Goal: Information Seeking & Learning: Learn about a topic

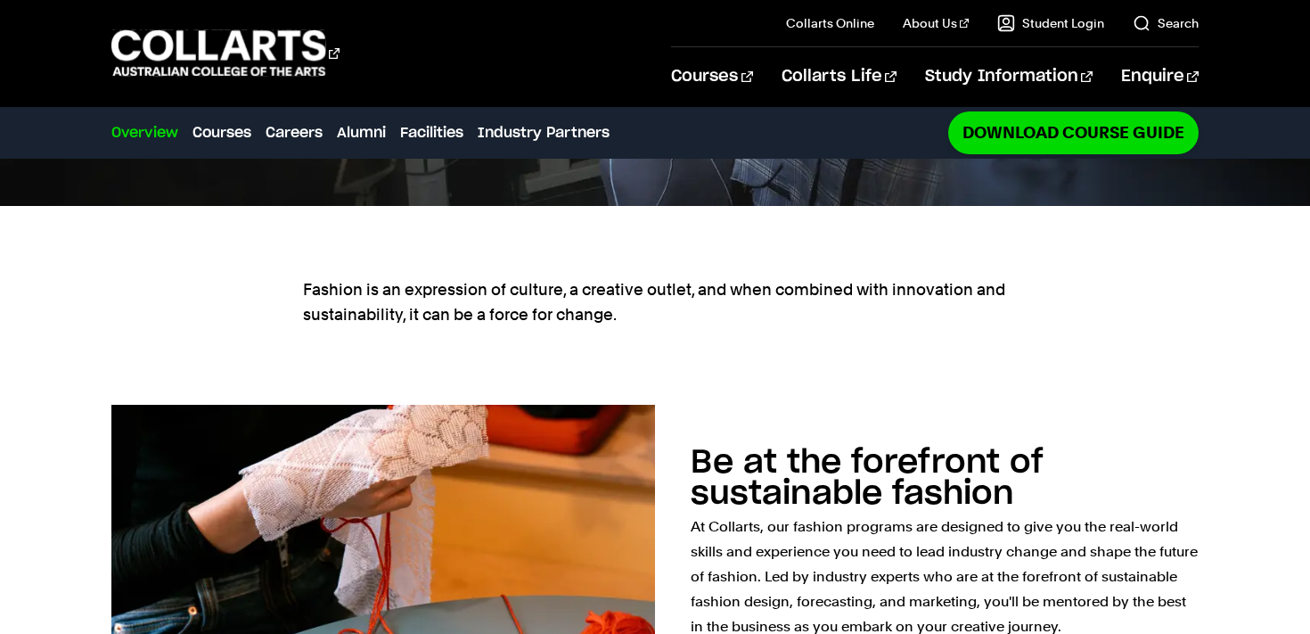
scroll to position [807, 0]
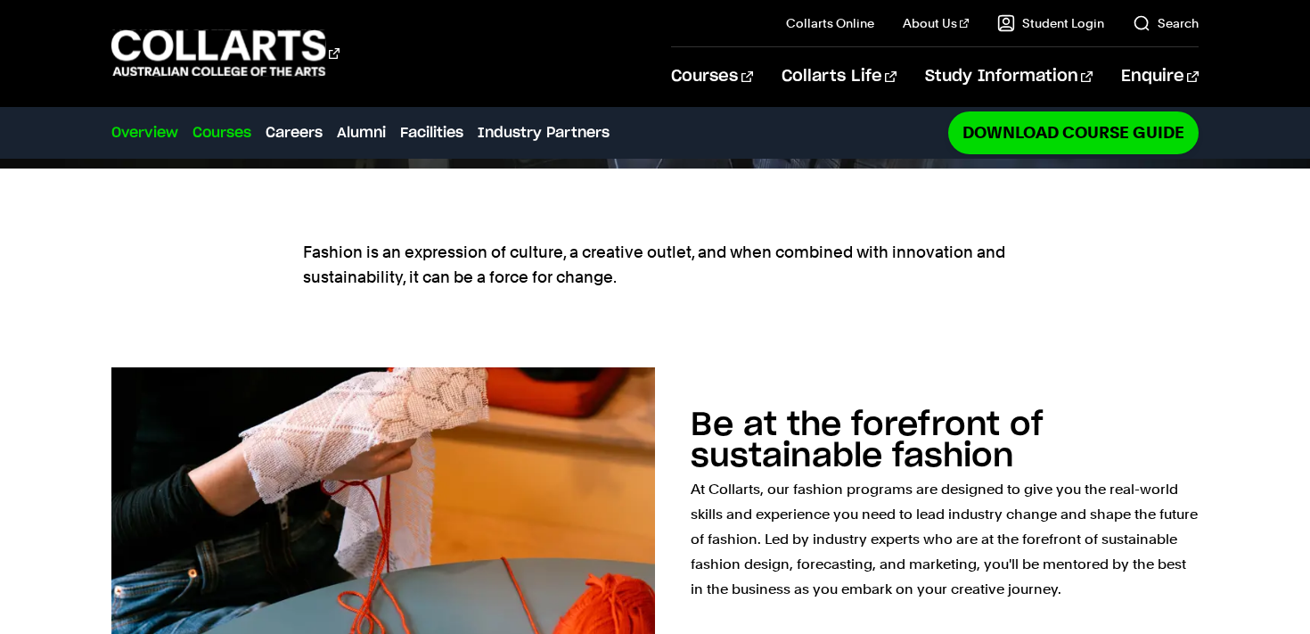
click at [225, 135] on link "Courses" at bounding box center [221, 132] width 59 height 21
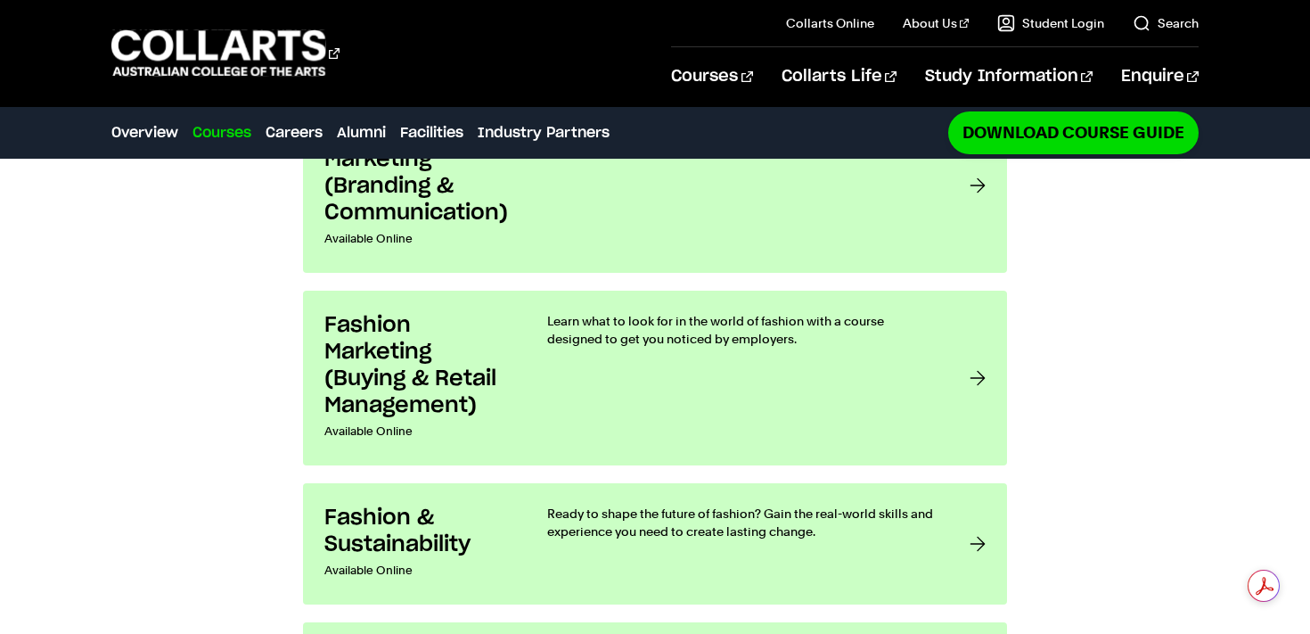
scroll to position [1492, 0]
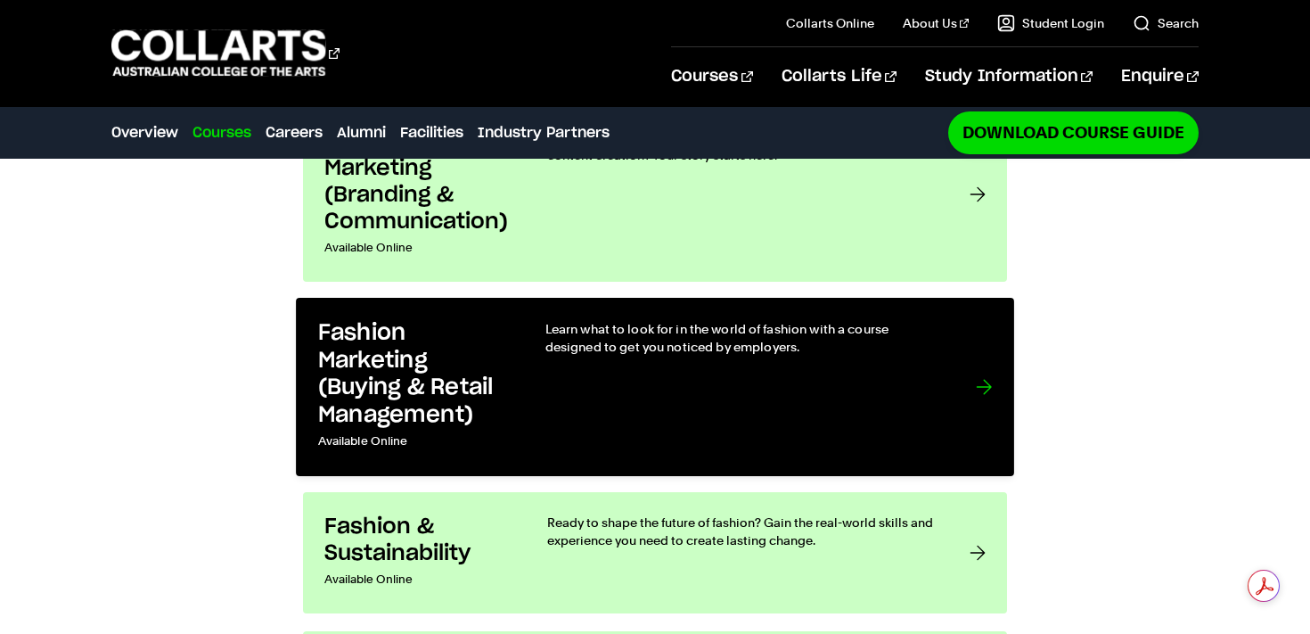
click at [380, 374] on link "Fashion Marketing (Buying & Retail Management) Available Online Learn what to l…" at bounding box center [655, 387] width 718 height 178
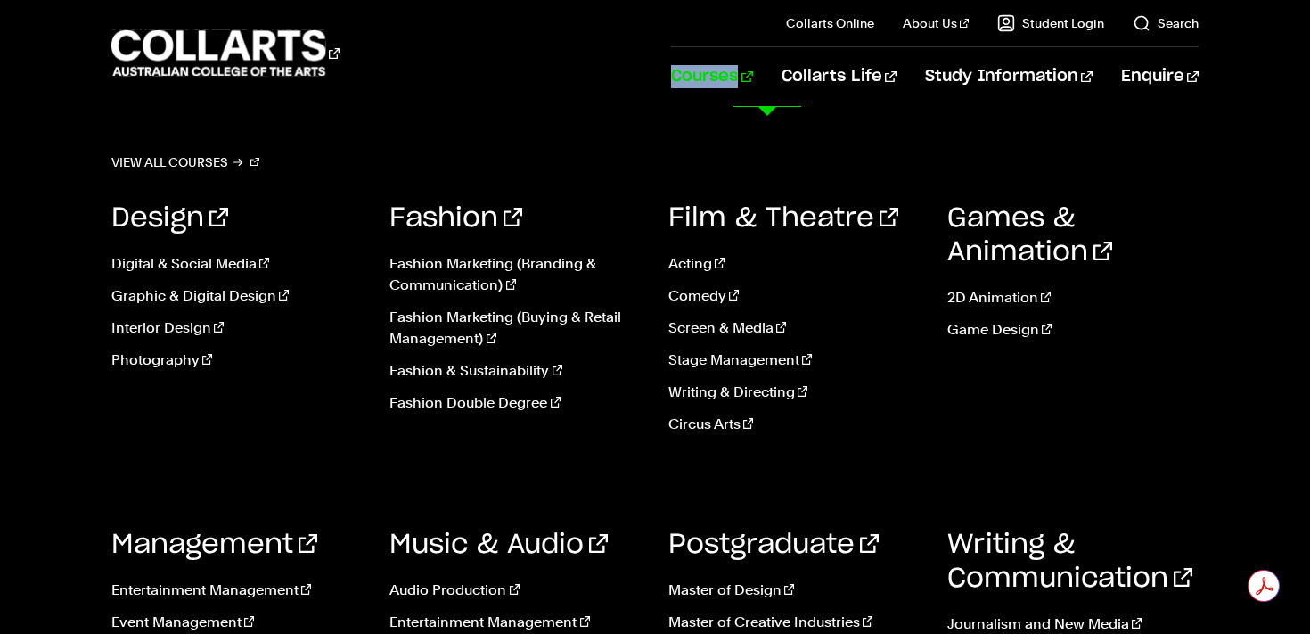
scroll to position [3822, 0]
click at [291, 426] on div "Design Digital & Social Media Graphic & Digital Design Interior Design Photogra…" at bounding box center [237, 324] width 252 height 299
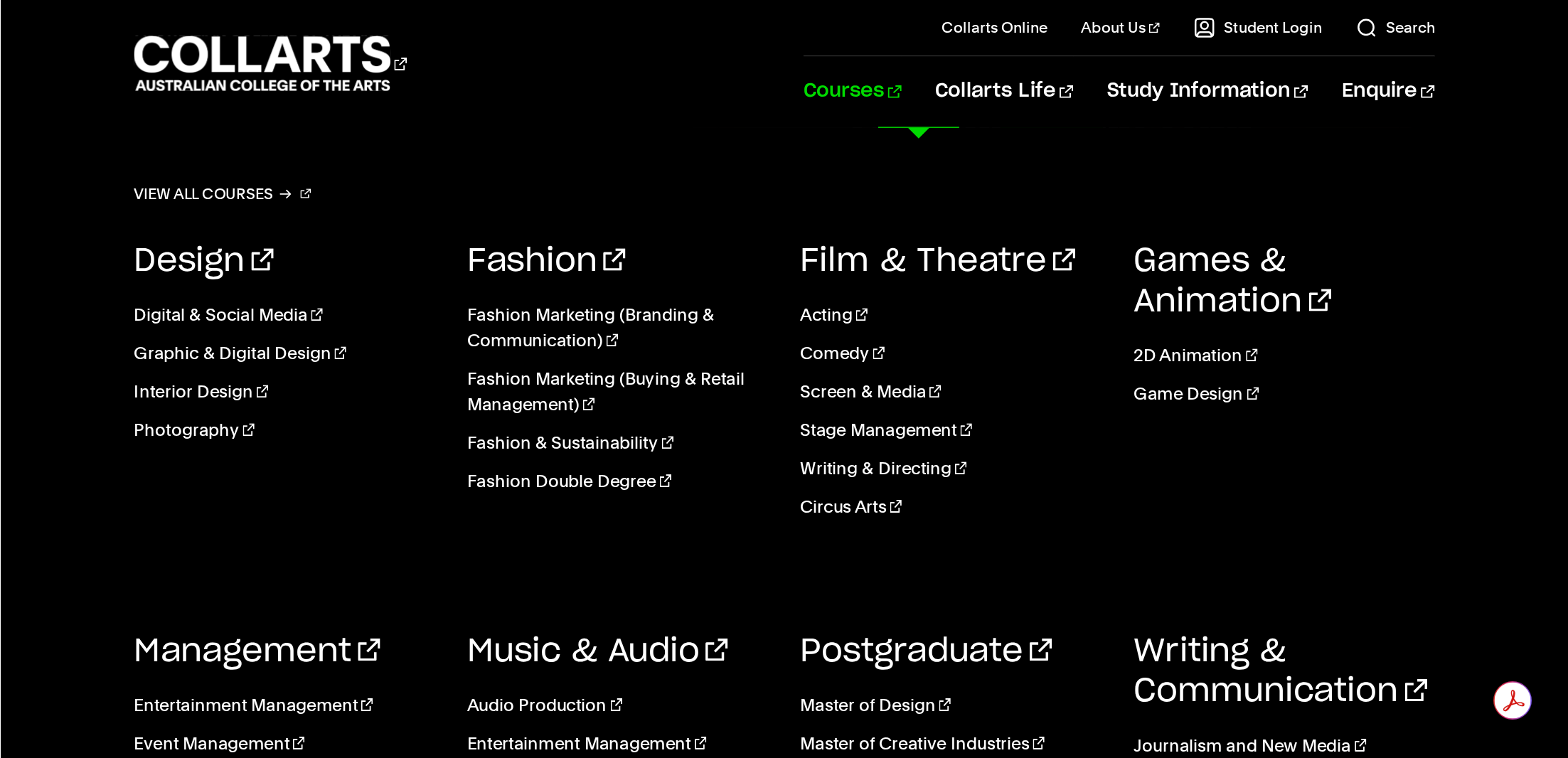
scroll to position [3605, 0]
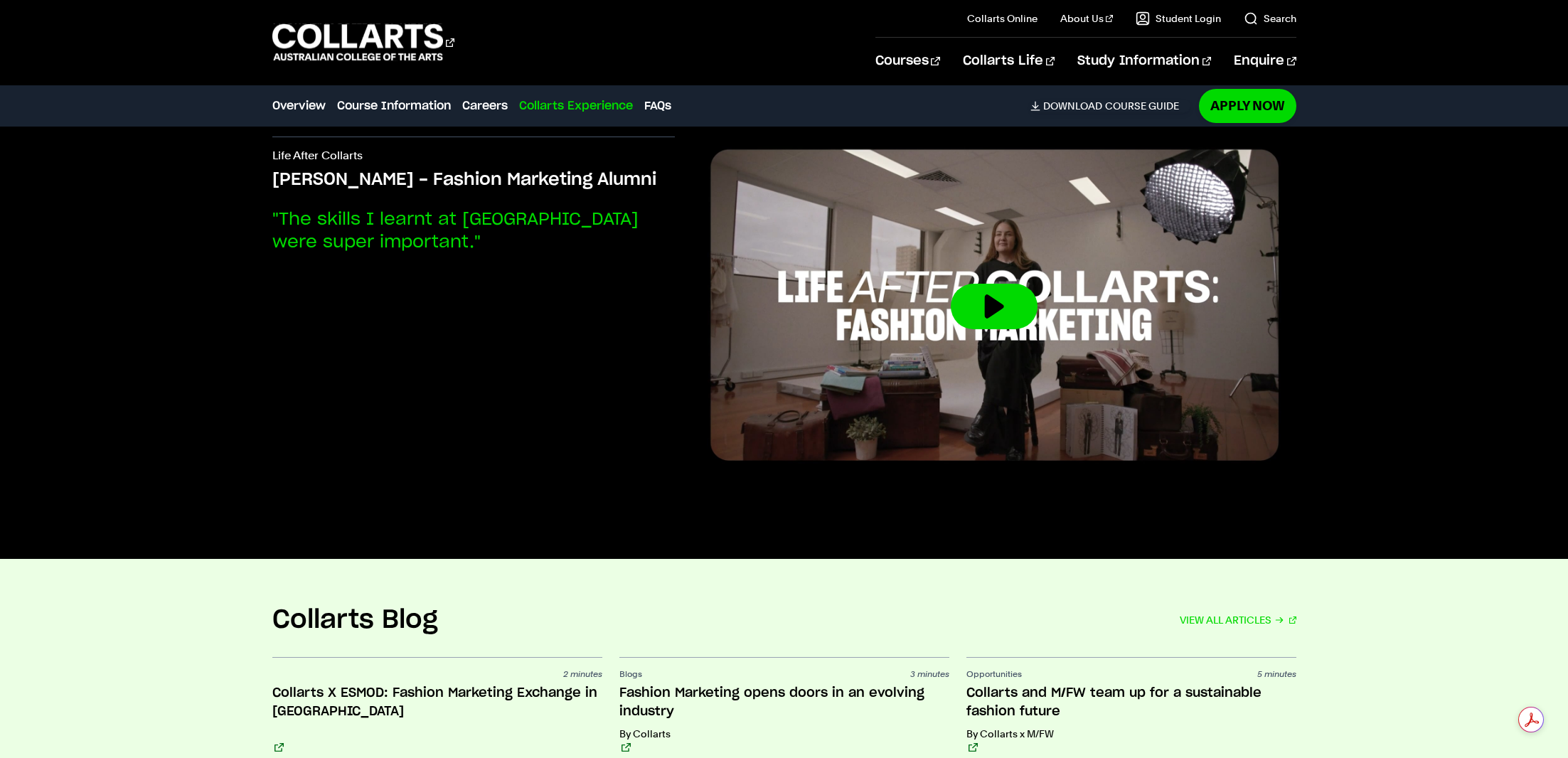
click at [417, 505] on h2 "Collarts Blog" at bounding box center [355, 619] width 166 height 31
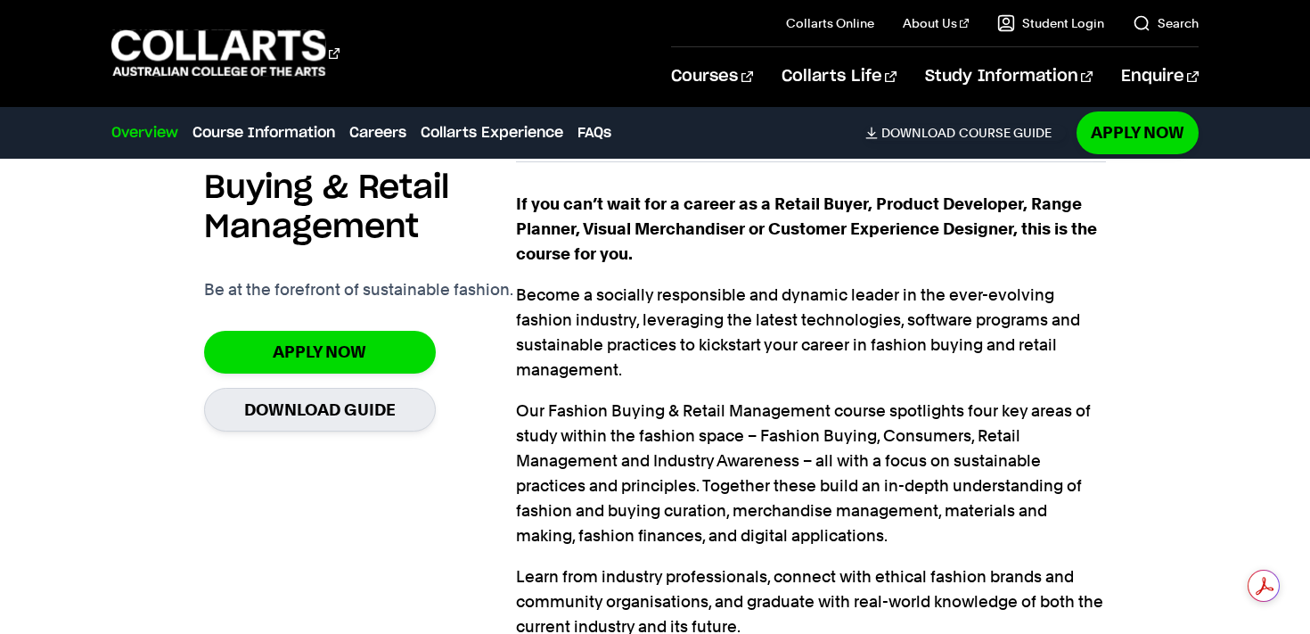
scroll to position [1257, 0]
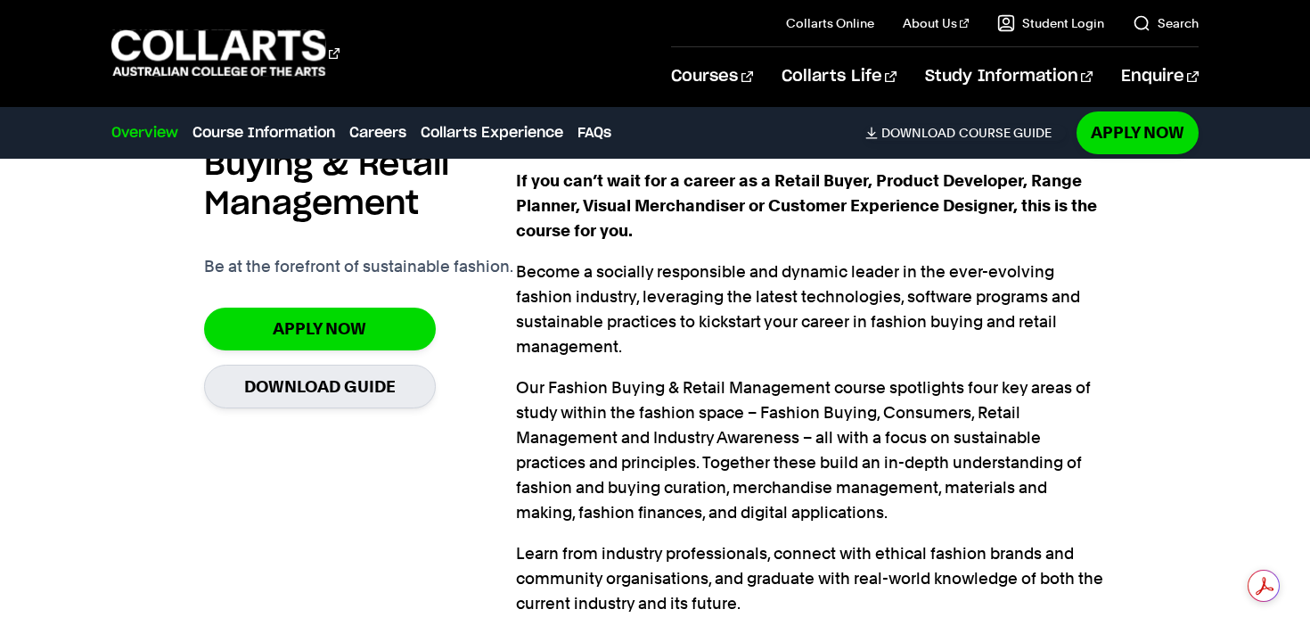
click at [602, 306] on p "Become a socially responsible and dynamic leader in the ever-evolving fashion i…" at bounding box center [811, 309] width 591 height 100
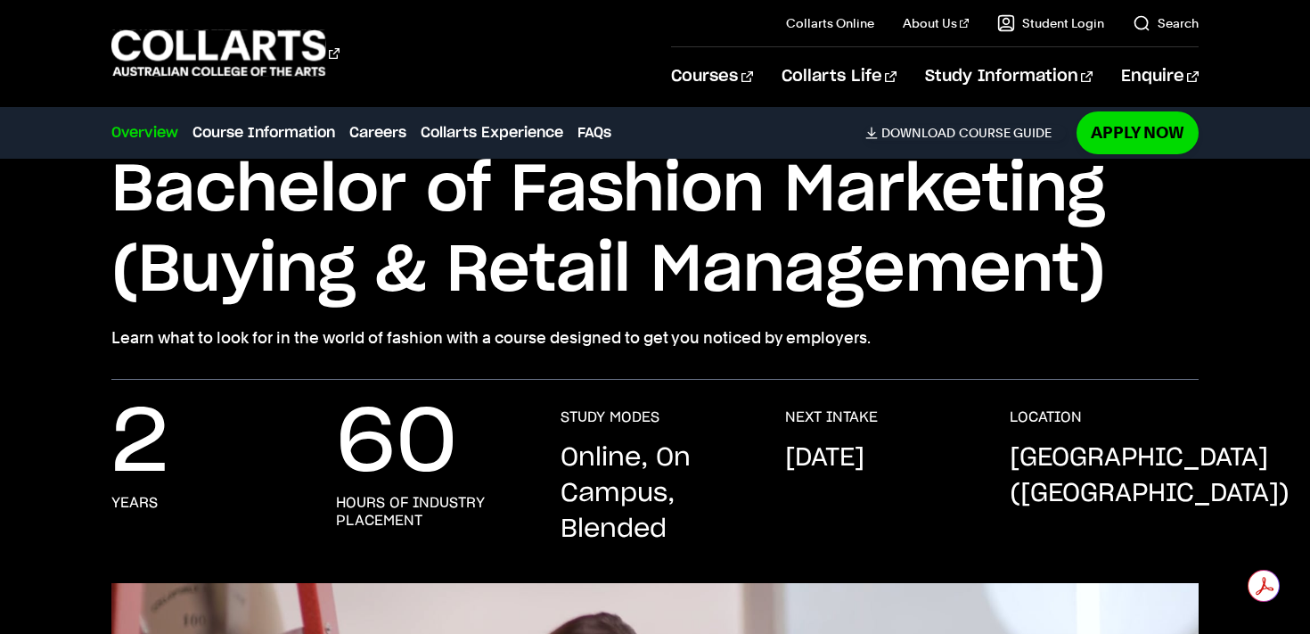
scroll to position [135, 0]
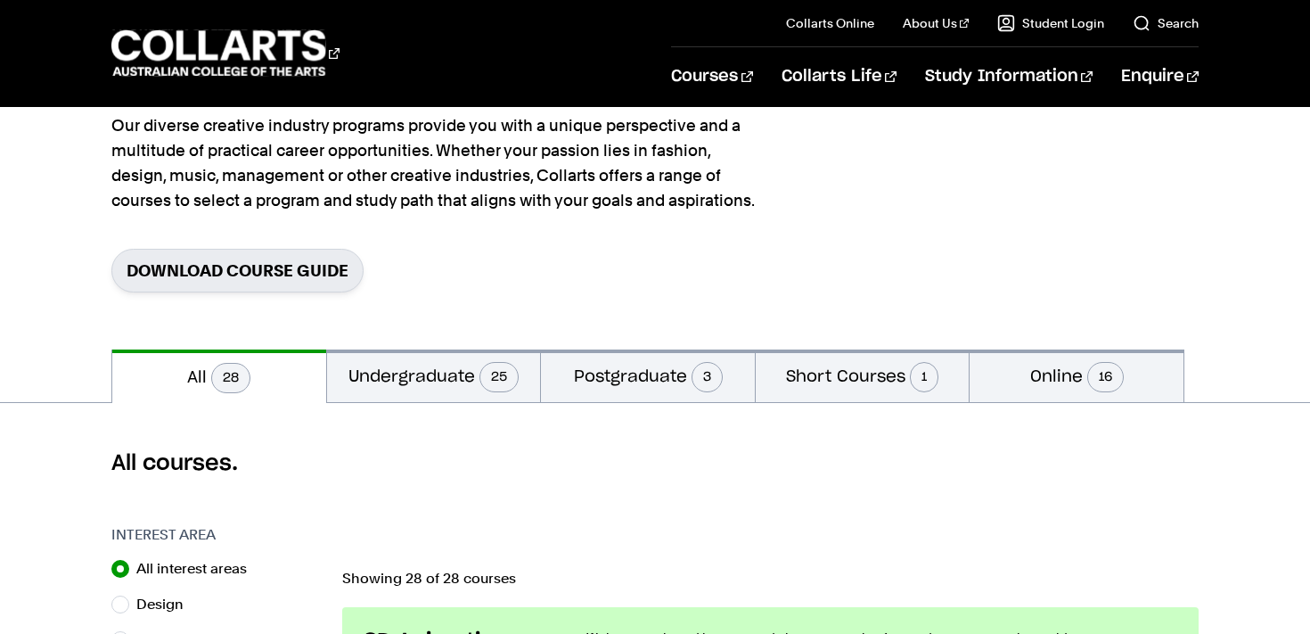
scroll to position [164, 0]
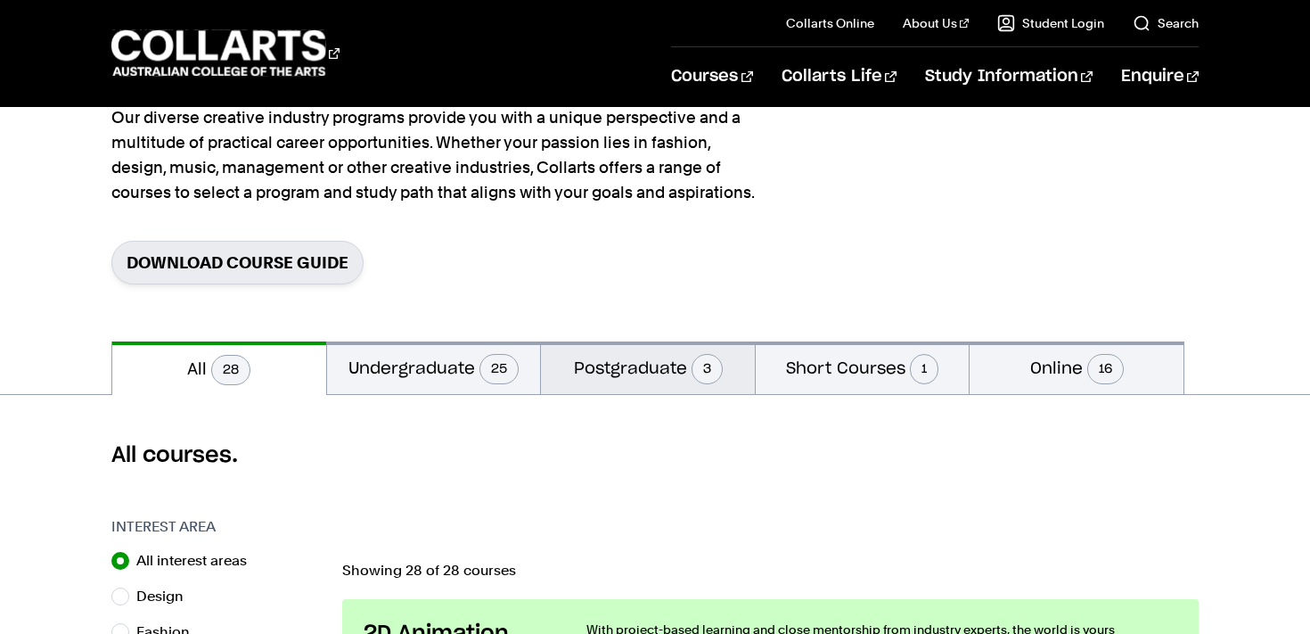
click at [670, 377] on button "Postgraduate 3" at bounding box center [648, 367] width 214 height 53
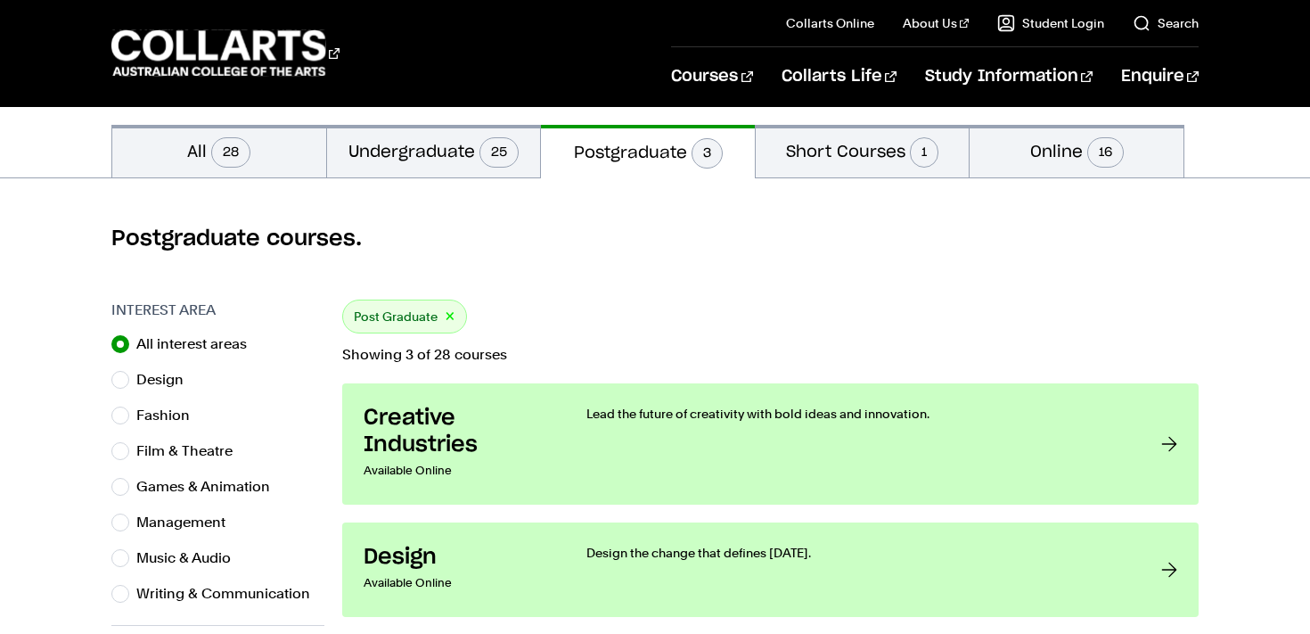
scroll to position [371, 0]
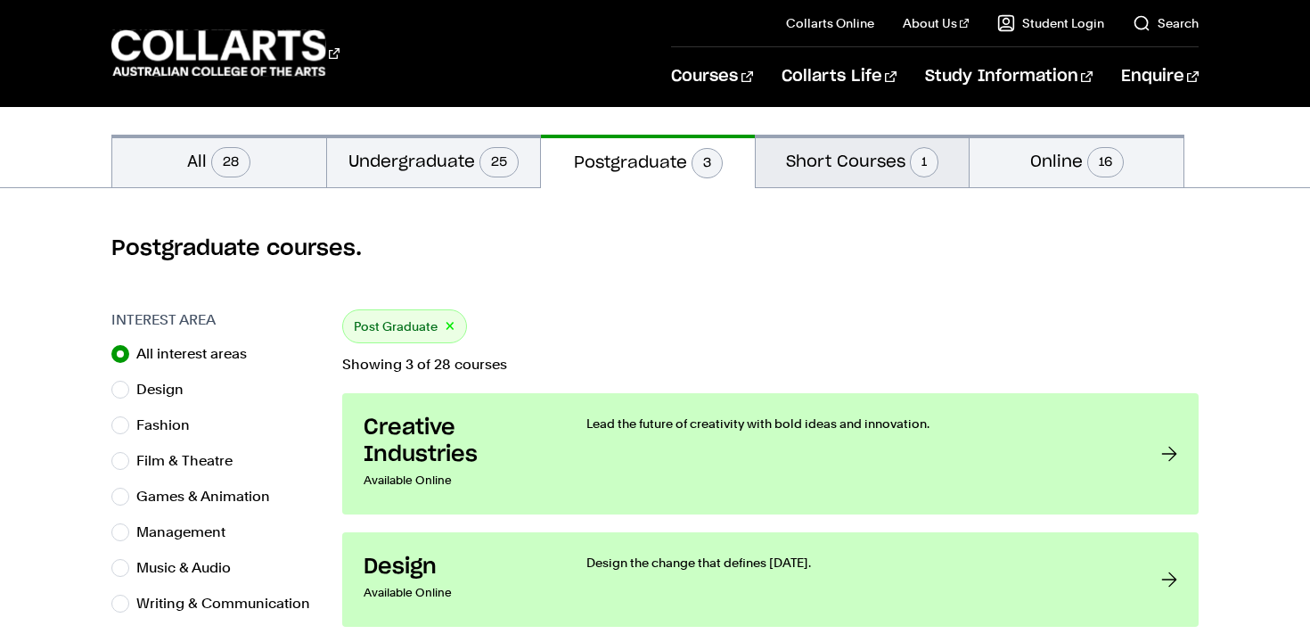
click at [839, 175] on button "Short Courses 1" at bounding box center [863, 161] width 214 height 53
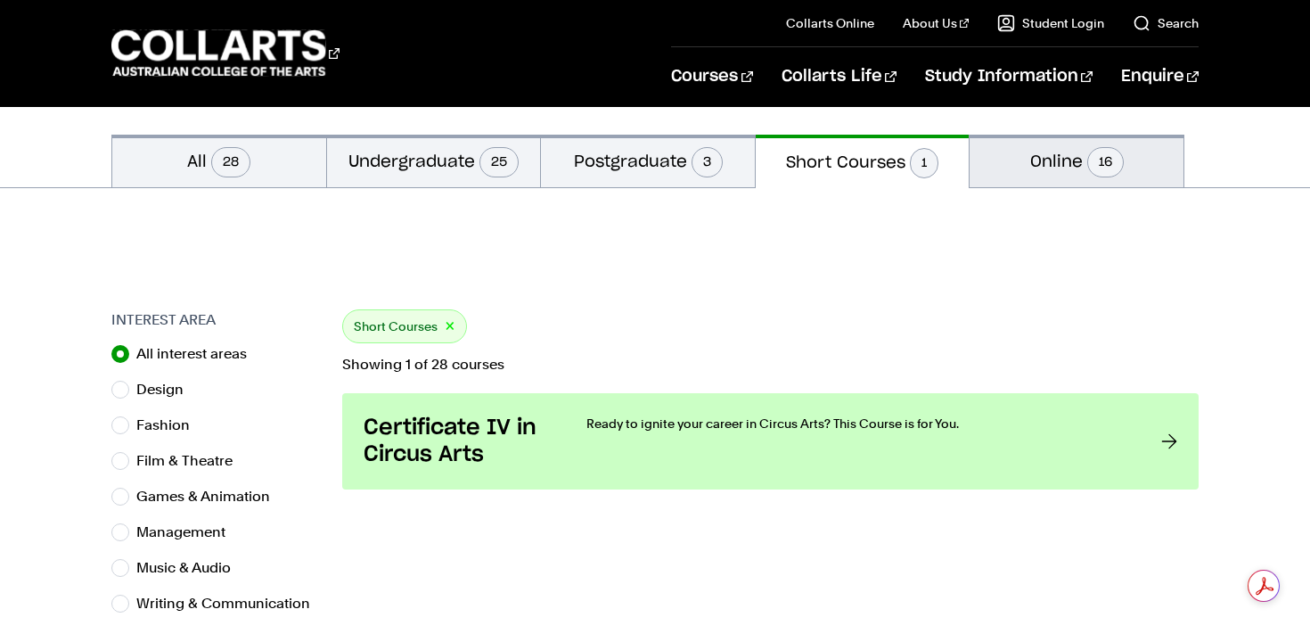
click at [1014, 153] on button "Online 16" at bounding box center [1077, 161] width 214 height 53
radio input "false"
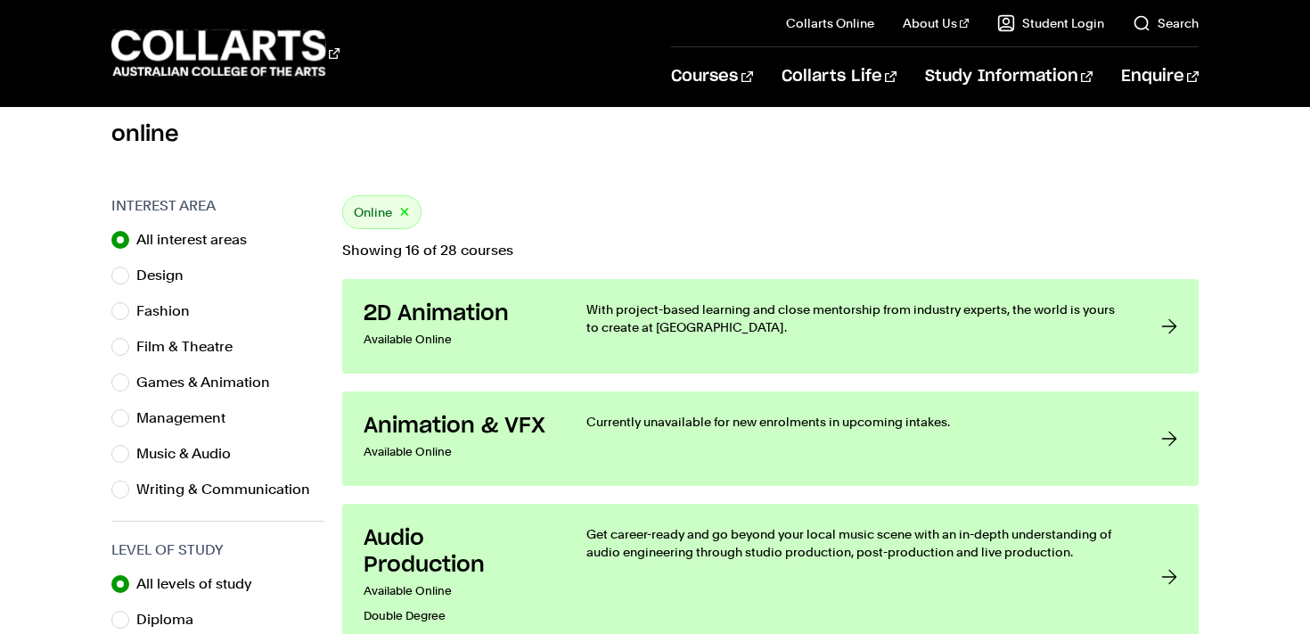
scroll to position [168, 0]
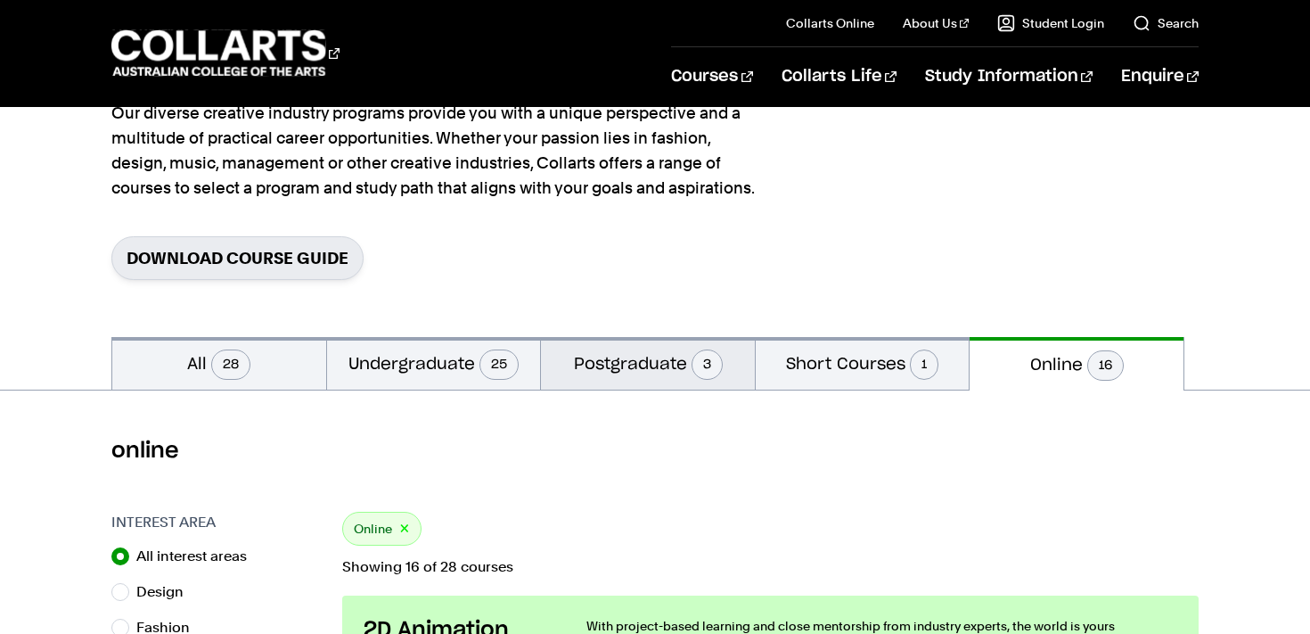
click at [716, 352] on button "Postgraduate 3" at bounding box center [648, 363] width 214 height 53
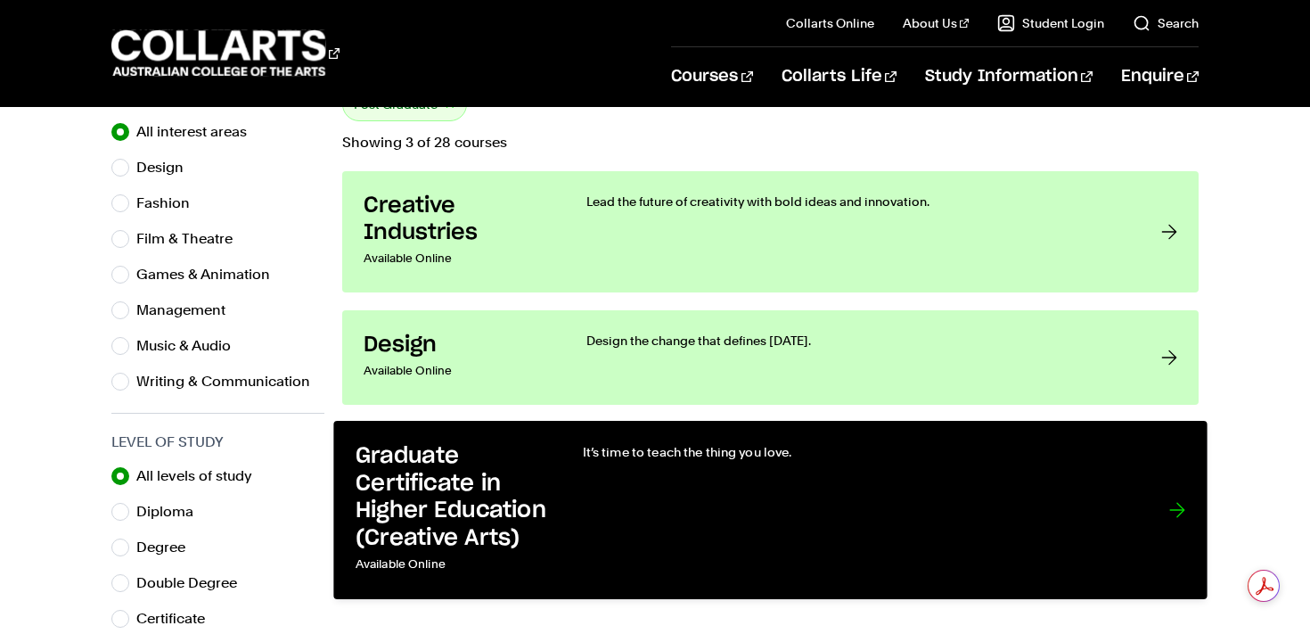
scroll to position [580, 0]
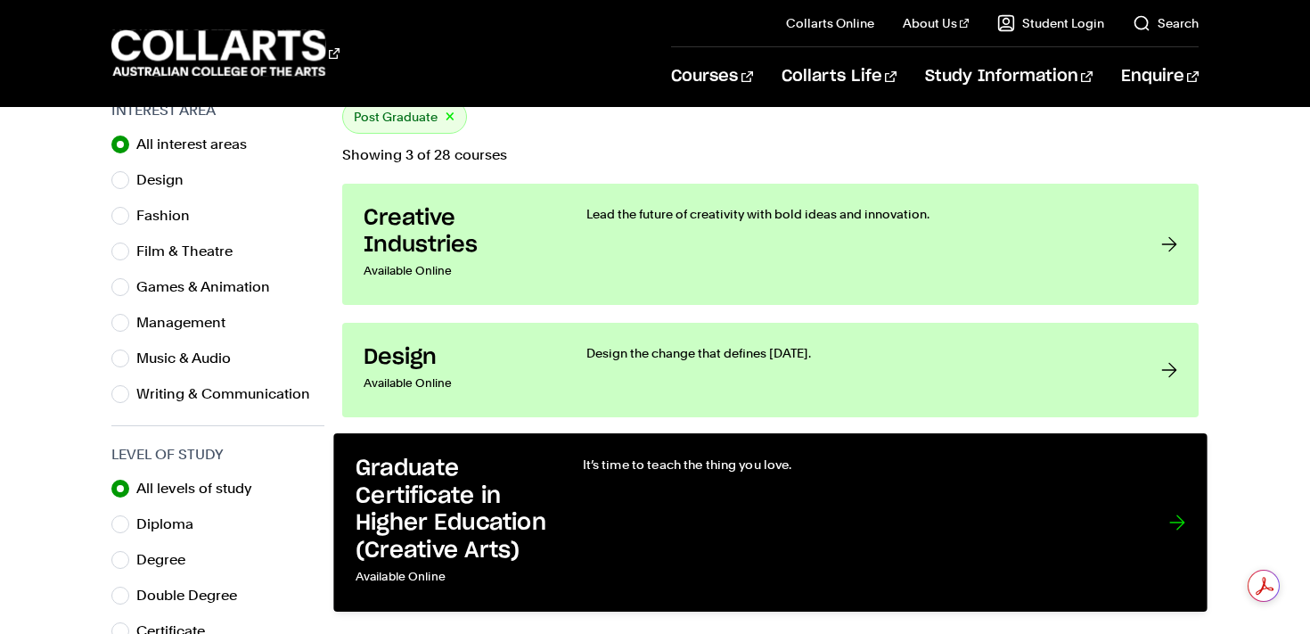
click at [586, 457] on p "It’s time to teach the thing you love." at bounding box center [858, 464] width 550 height 18
click at [618, 463] on p "It’s time to teach the thing you love." at bounding box center [858, 464] width 550 height 18
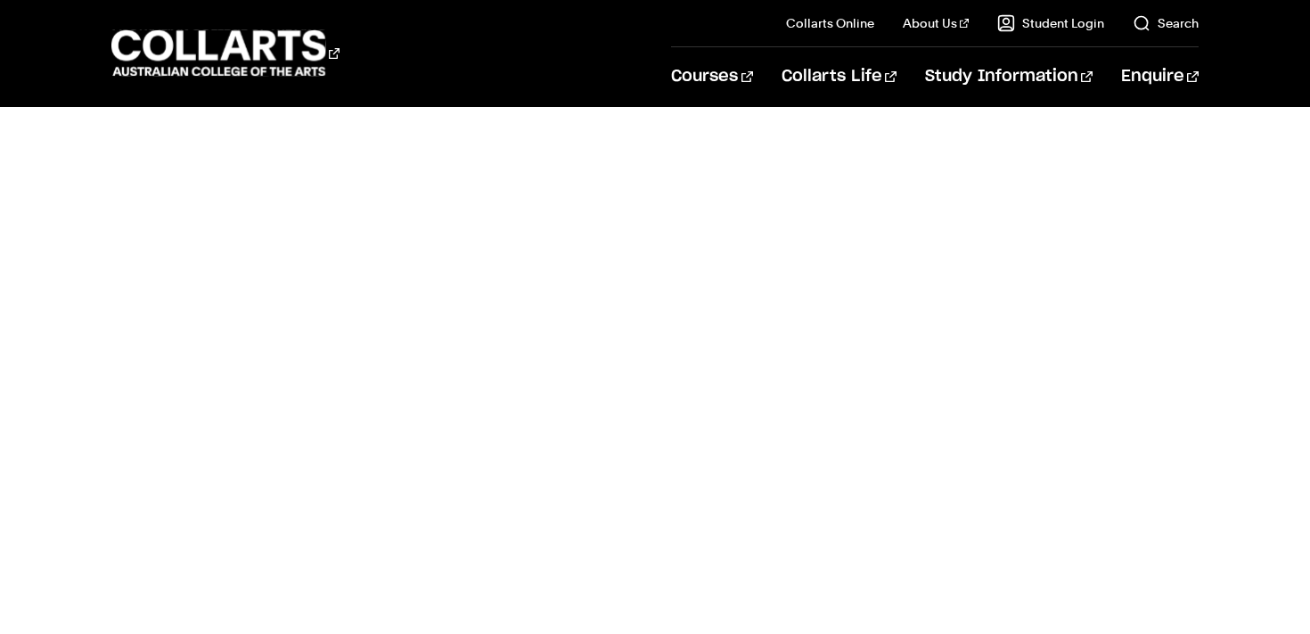
scroll to position [628, 0]
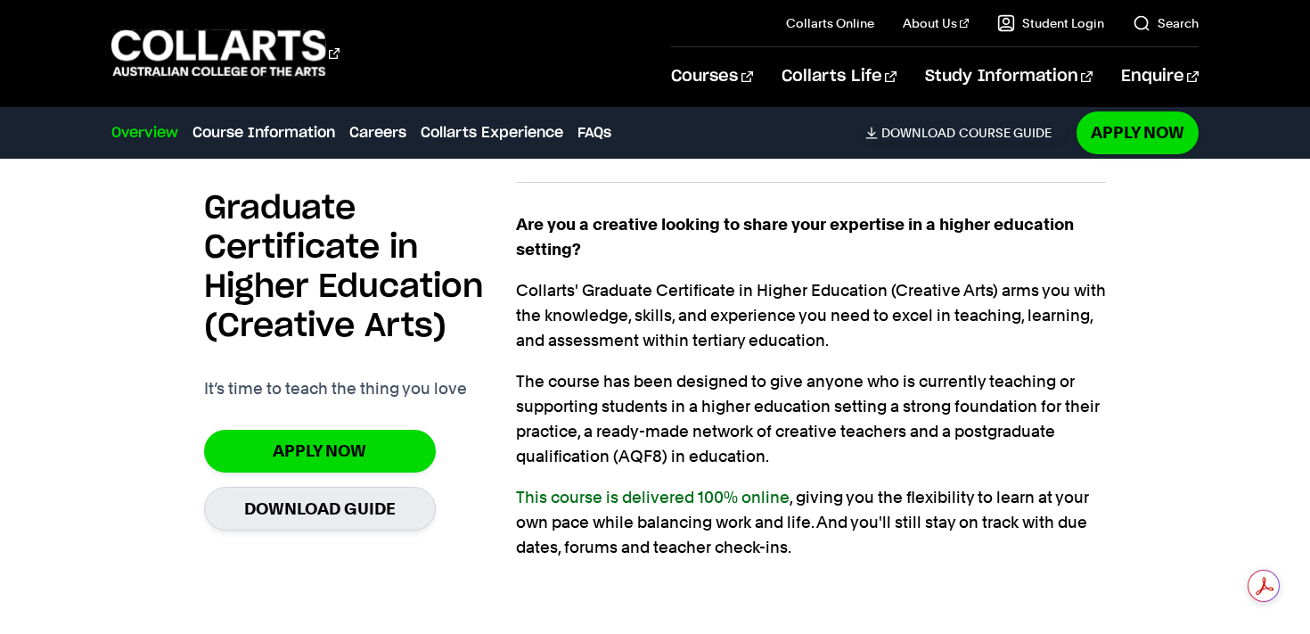
scroll to position [1199, 0]
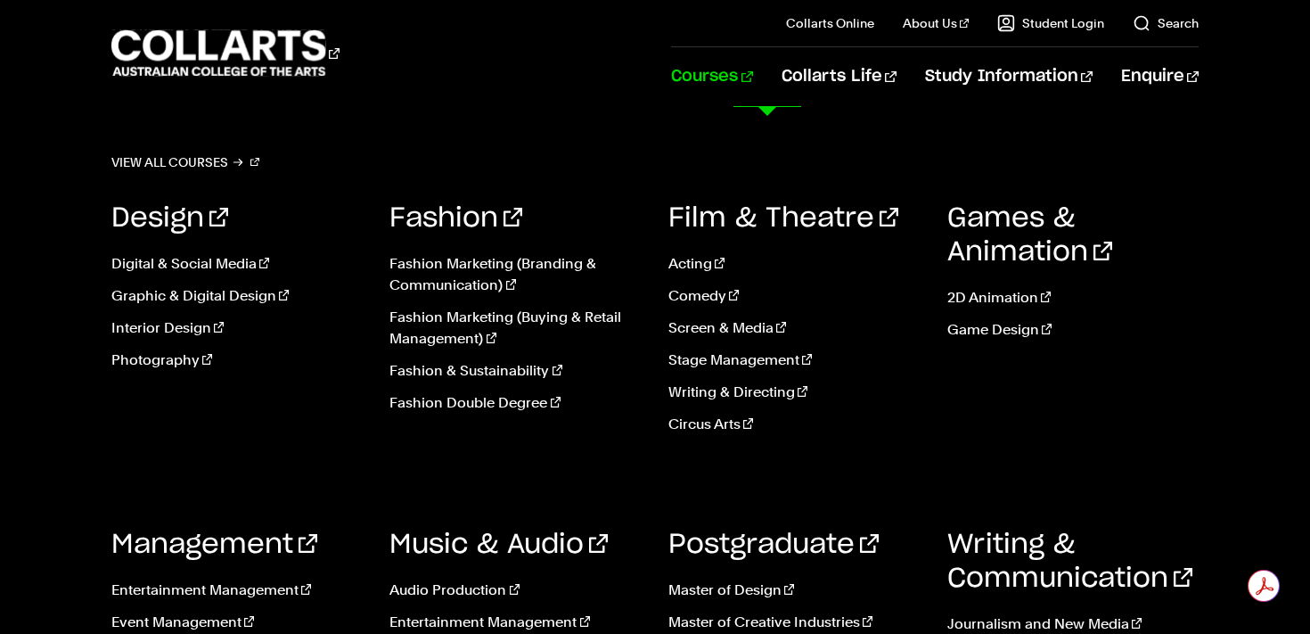
click at [752, 89] on link "Courses" at bounding box center [711, 76] width 81 height 59
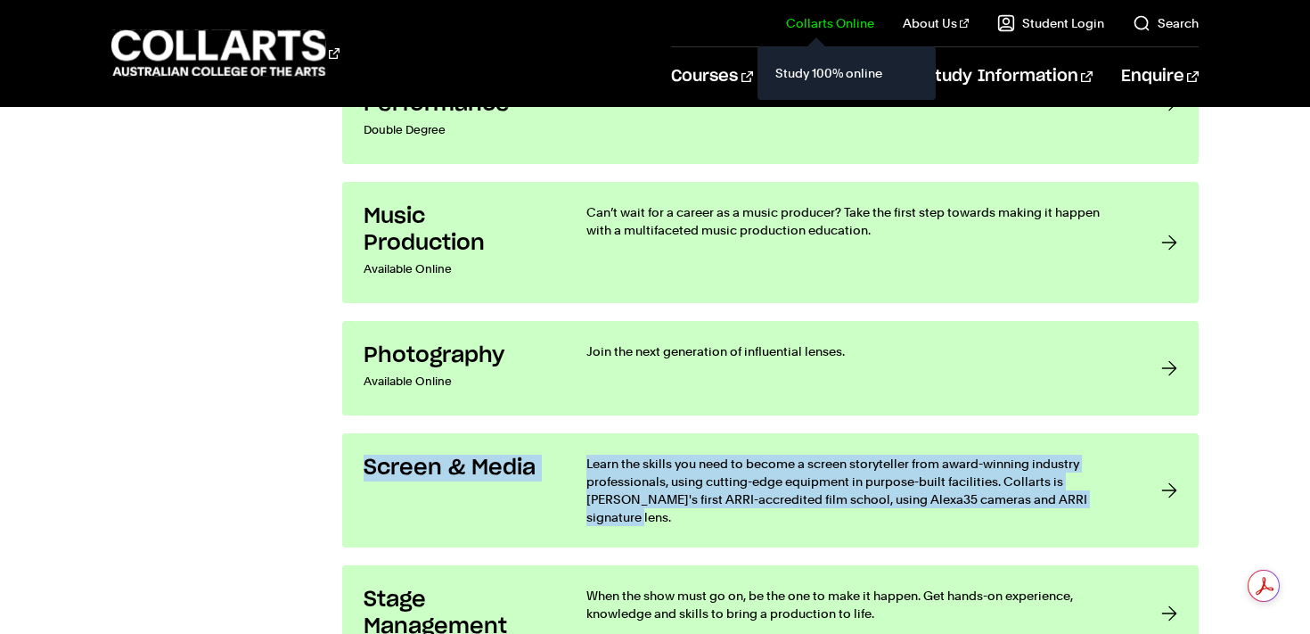
scroll to position [3494, 0]
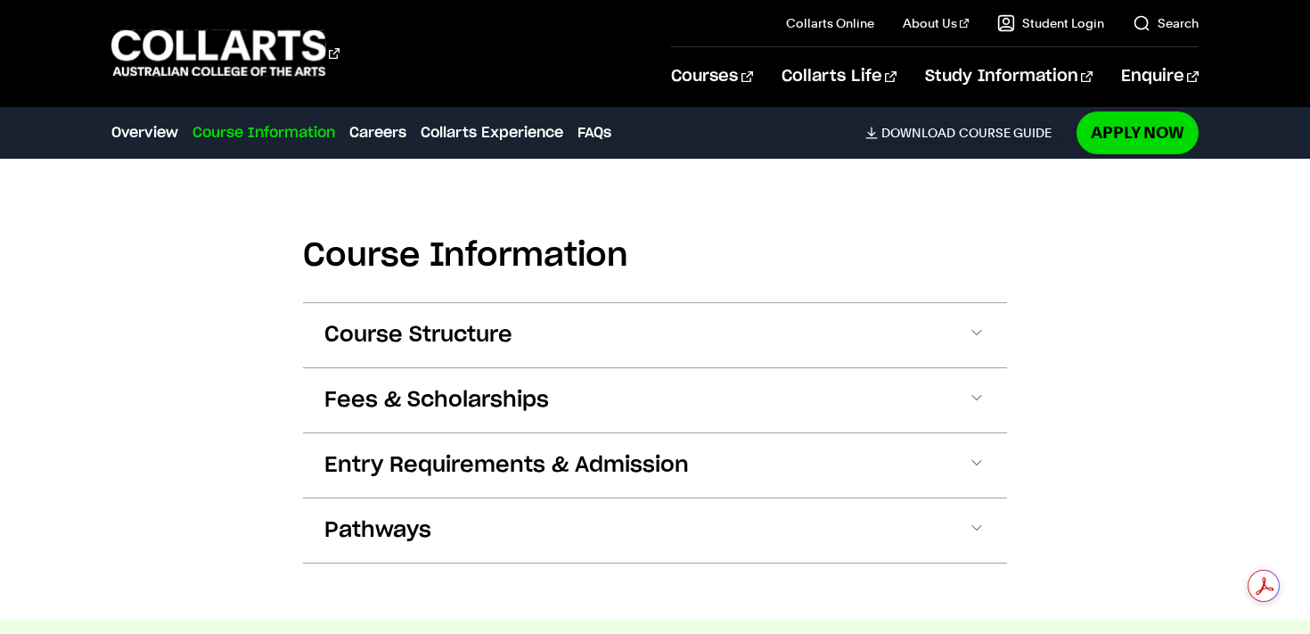
scroll to position [1048, 0]
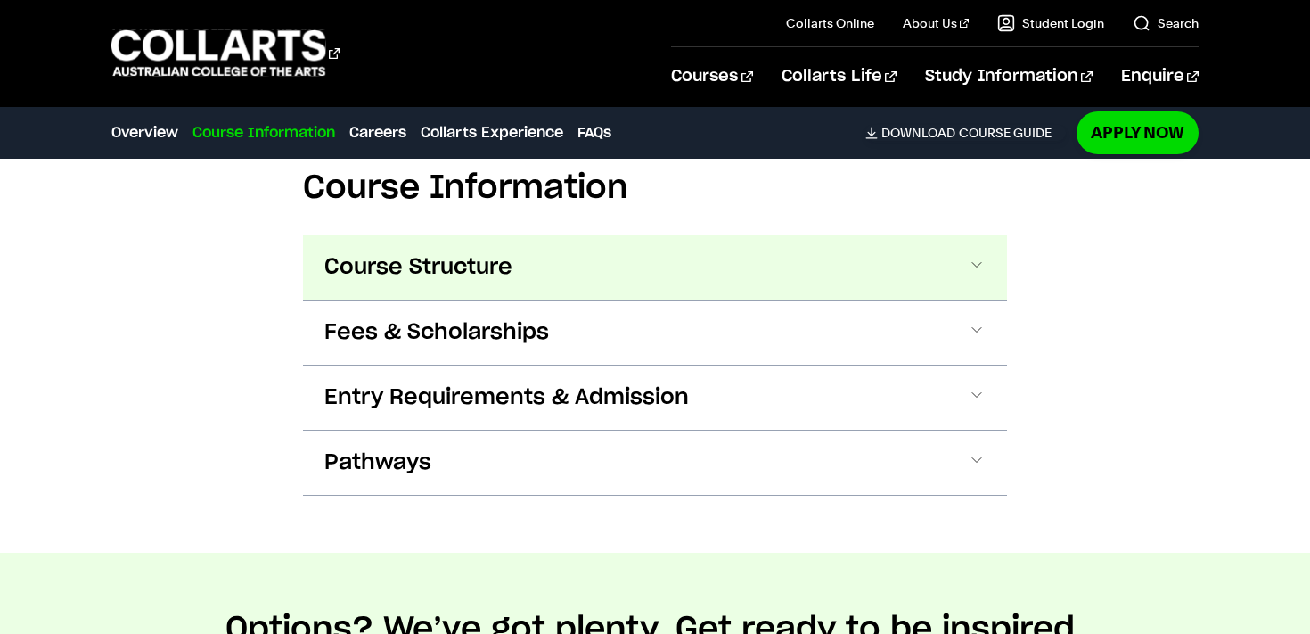
click at [728, 262] on button "Course Structure" at bounding box center [655, 267] width 704 height 64
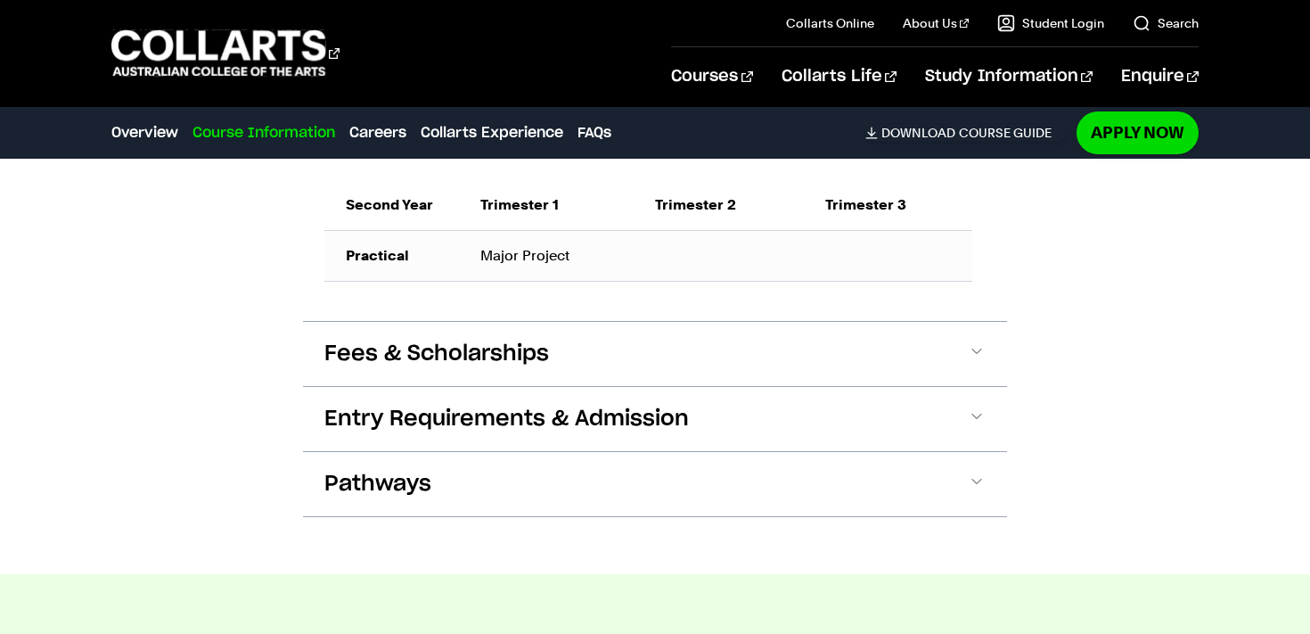
scroll to position [1710, 0]
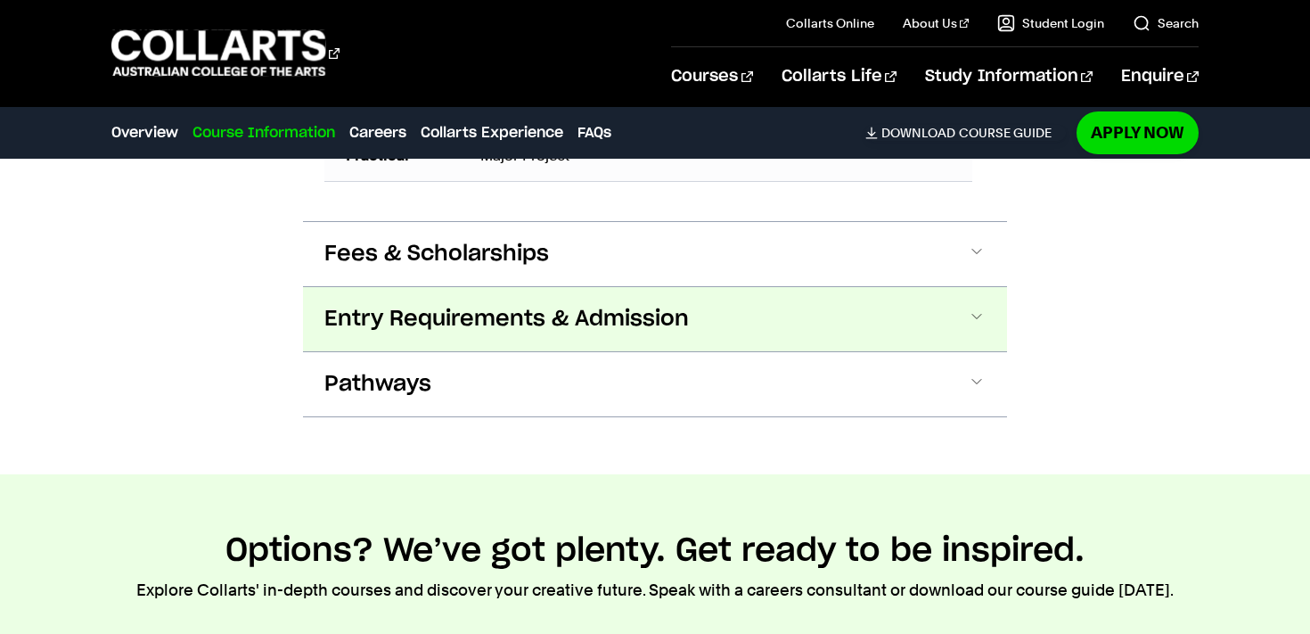
click at [687, 332] on button "Entry Requirements & Admission" at bounding box center [655, 319] width 704 height 64
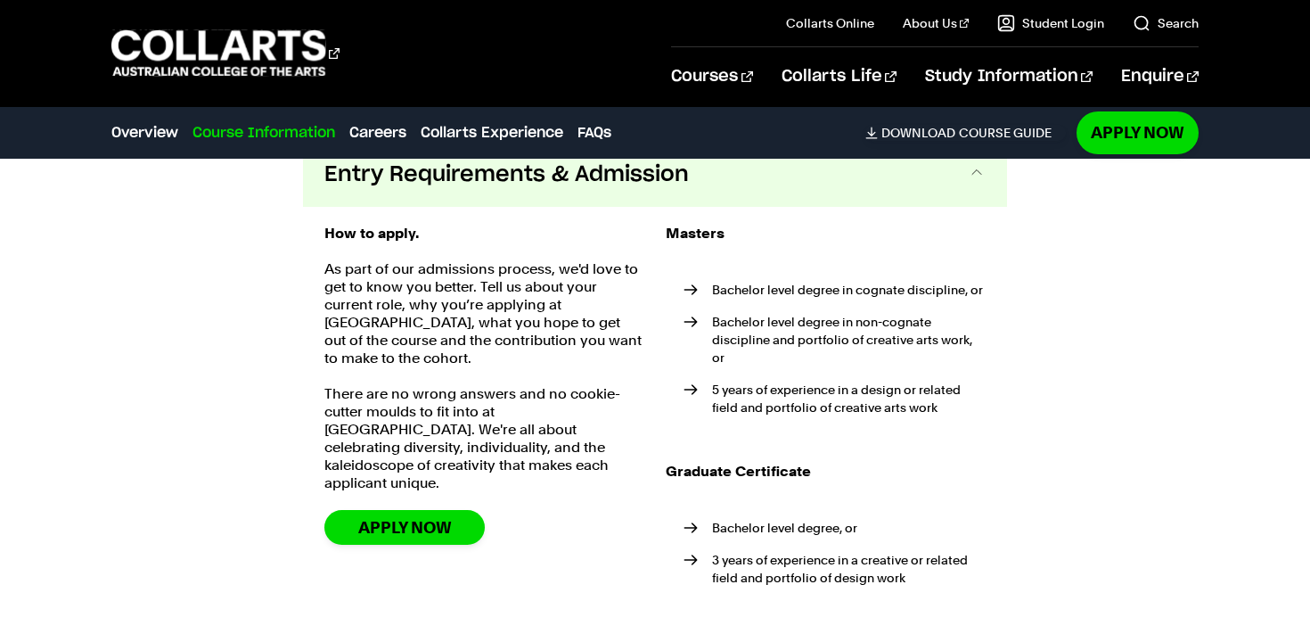
scroll to position [1857, 0]
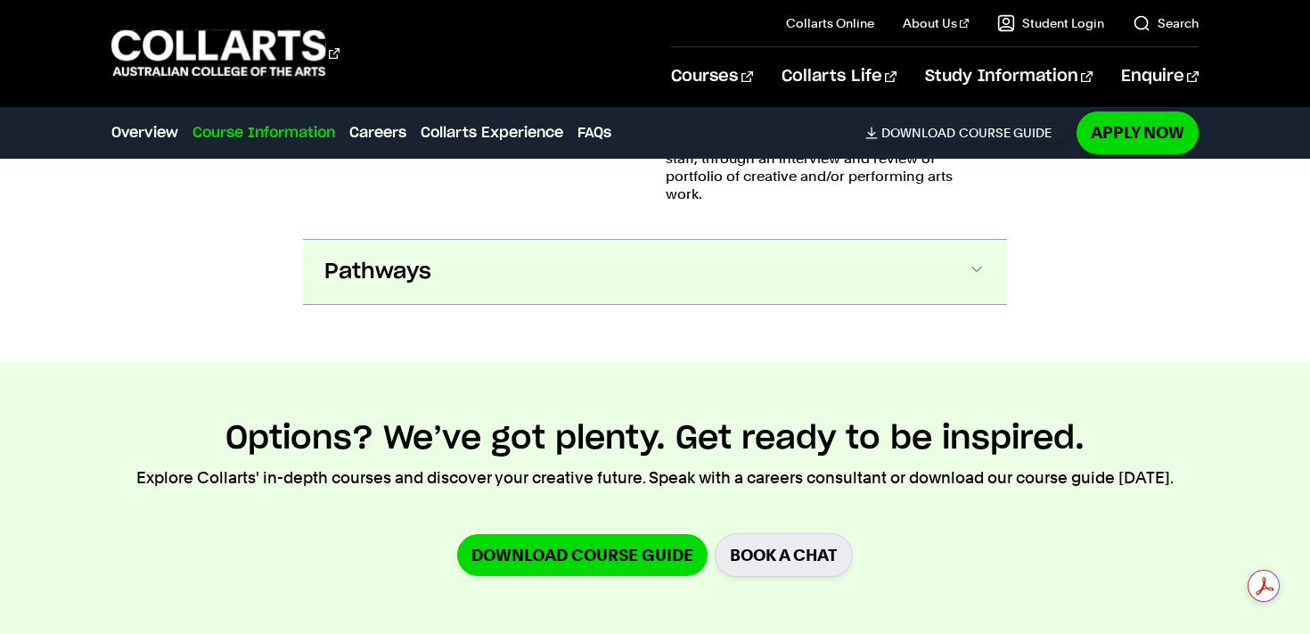
click at [936, 282] on button "Pathways" at bounding box center [655, 272] width 704 height 64
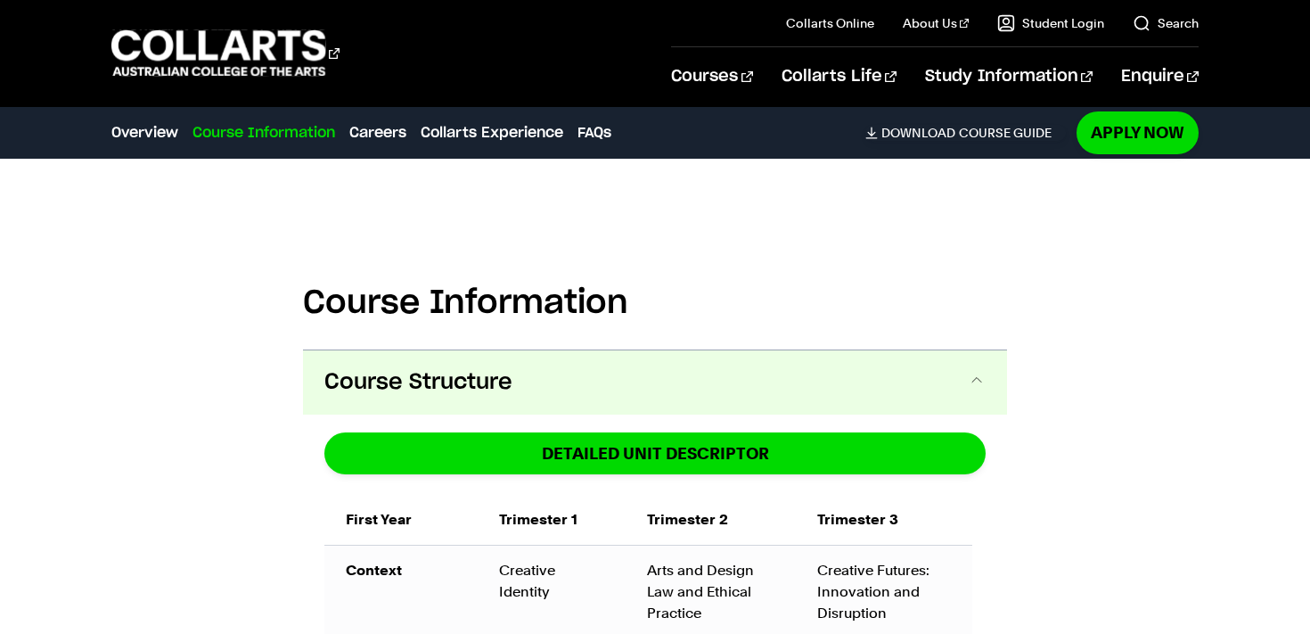
scroll to position [976, 0]
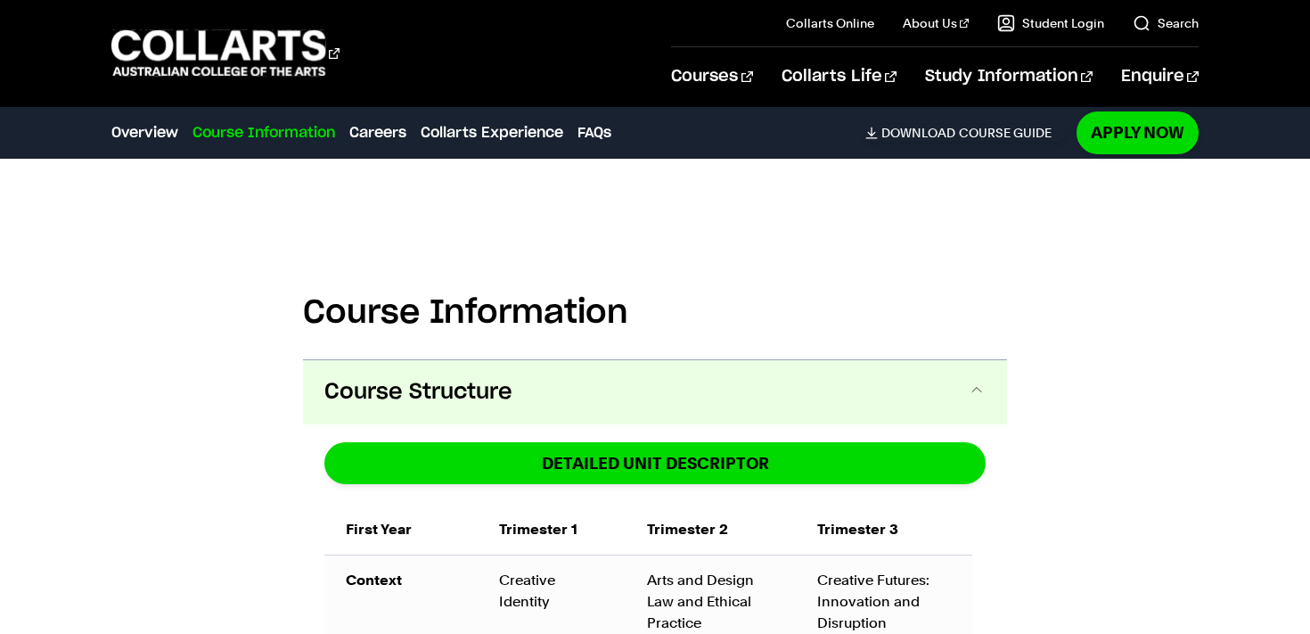
click at [921, 369] on button "Course Structure" at bounding box center [655, 392] width 704 height 64
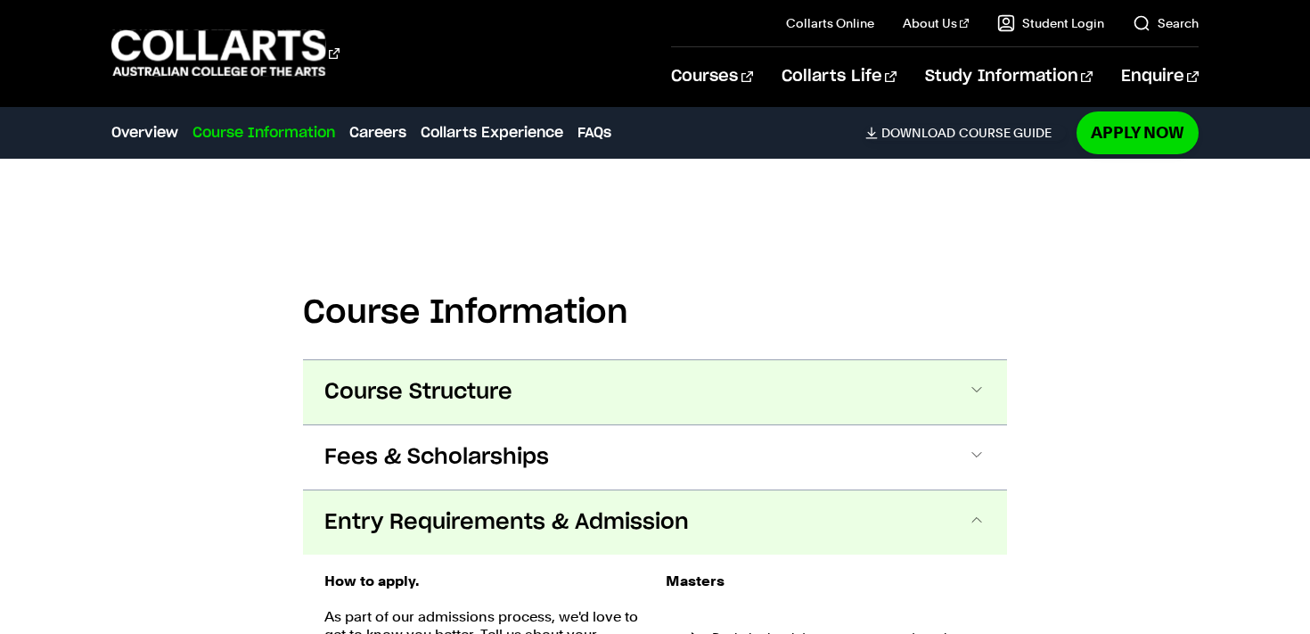
click at [921, 369] on button "Course Structure" at bounding box center [655, 392] width 704 height 64
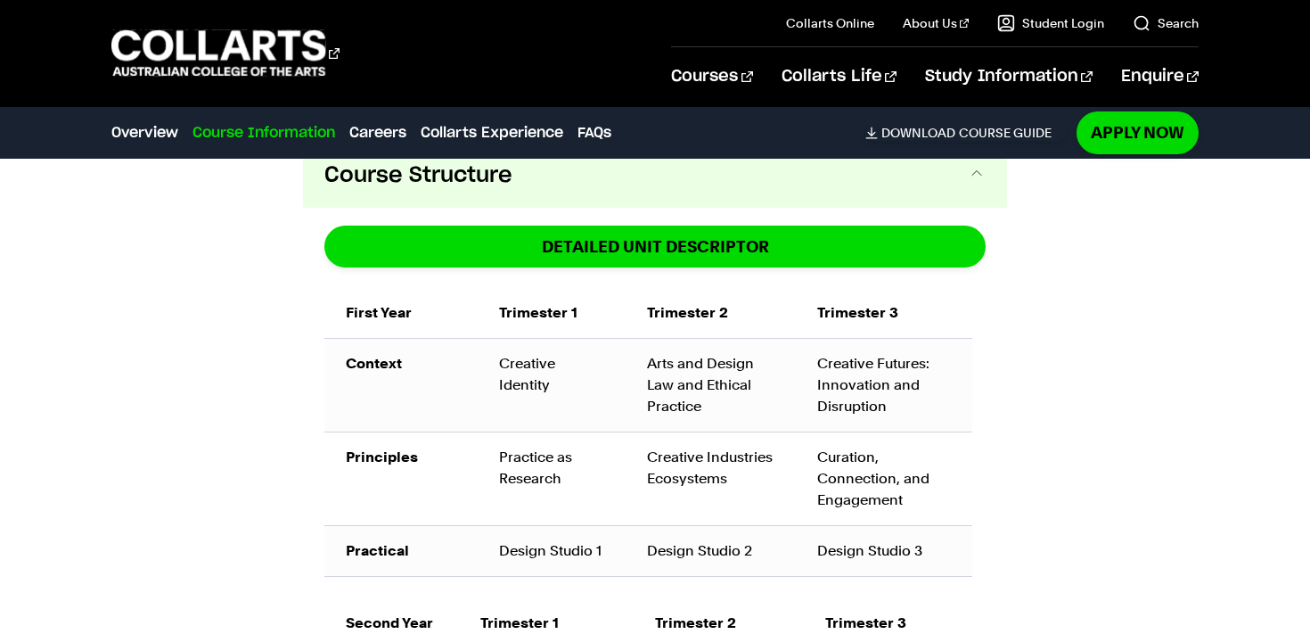
scroll to position [1191, 0]
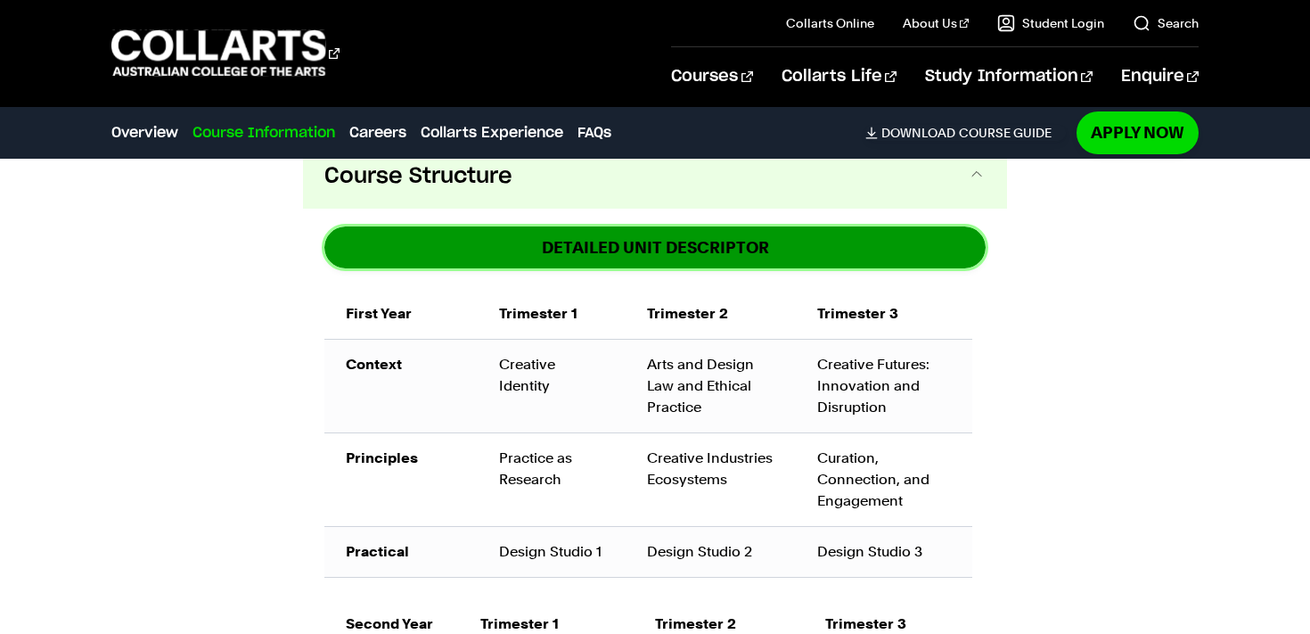
click at [900, 250] on link "DETAILED UNIT DESCRIPTOR" at bounding box center [654, 247] width 661 height 42
click at [890, 233] on link "DETAILED UNIT DESCRIPTOR" at bounding box center [654, 247] width 661 height 42
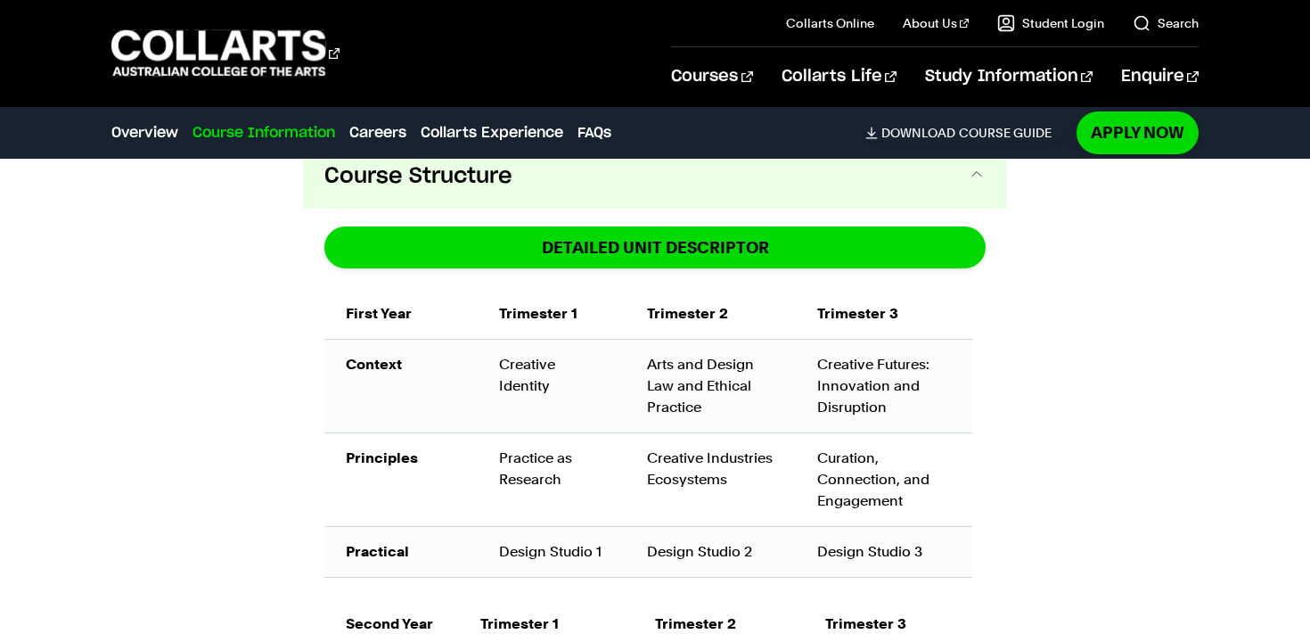
click at [825, 191] on button "Course Structure" at bounding box center [655, 176] width 704 height 64
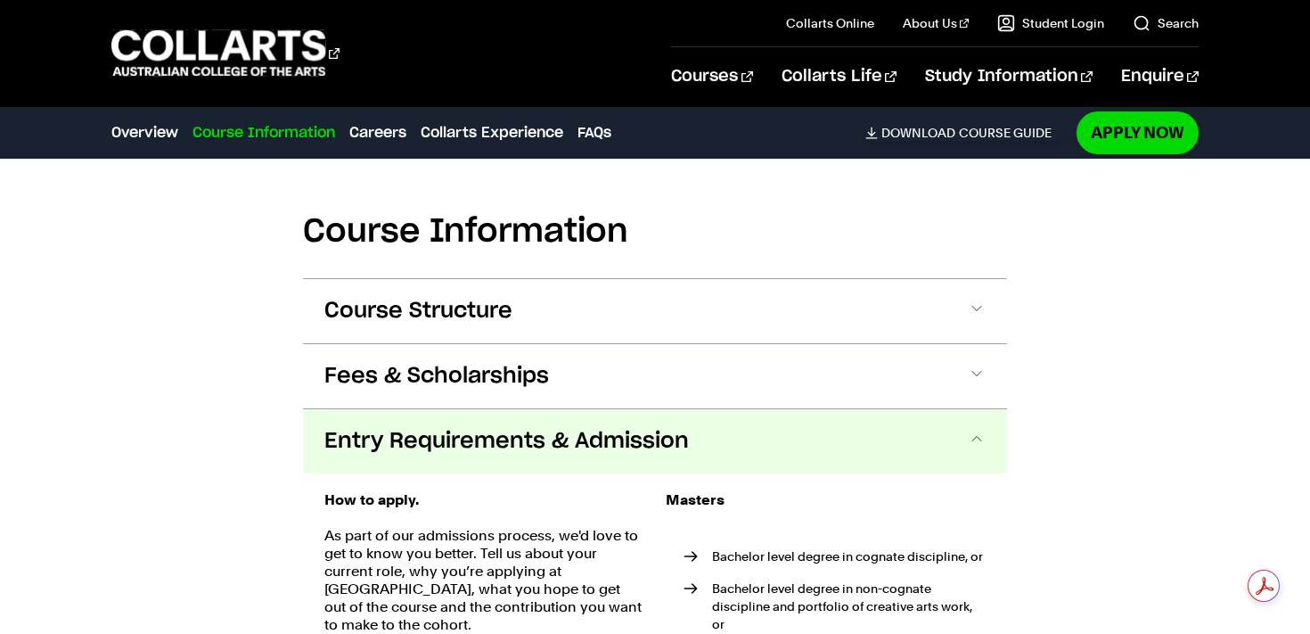
scroll to position [1121, 0]
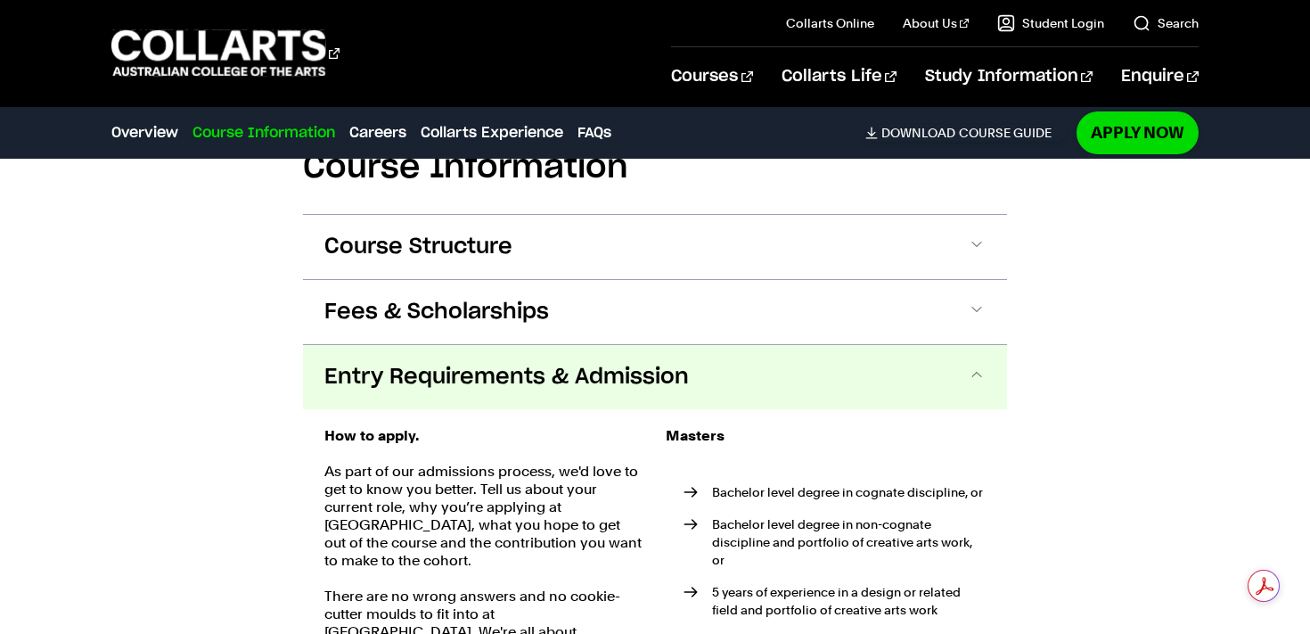
click at [930, 380] on button "Entry Requirements & Admission" at bounding box center [655, 377] width 704 height 64
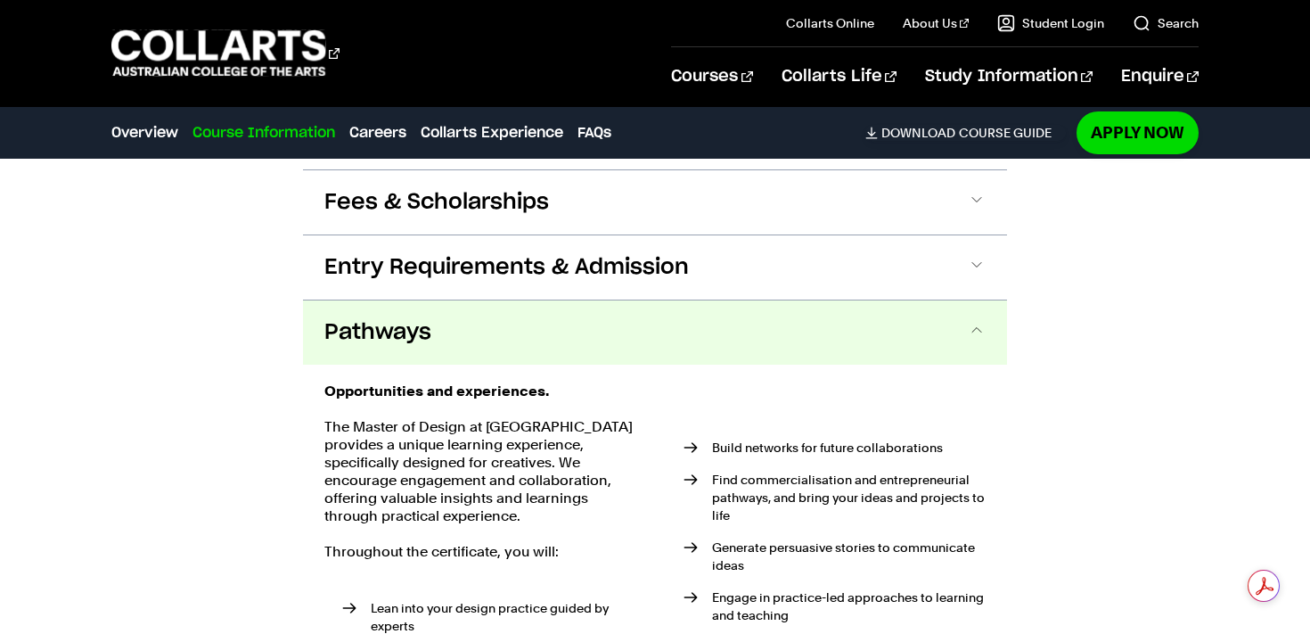
scroll to position [1292, 0]
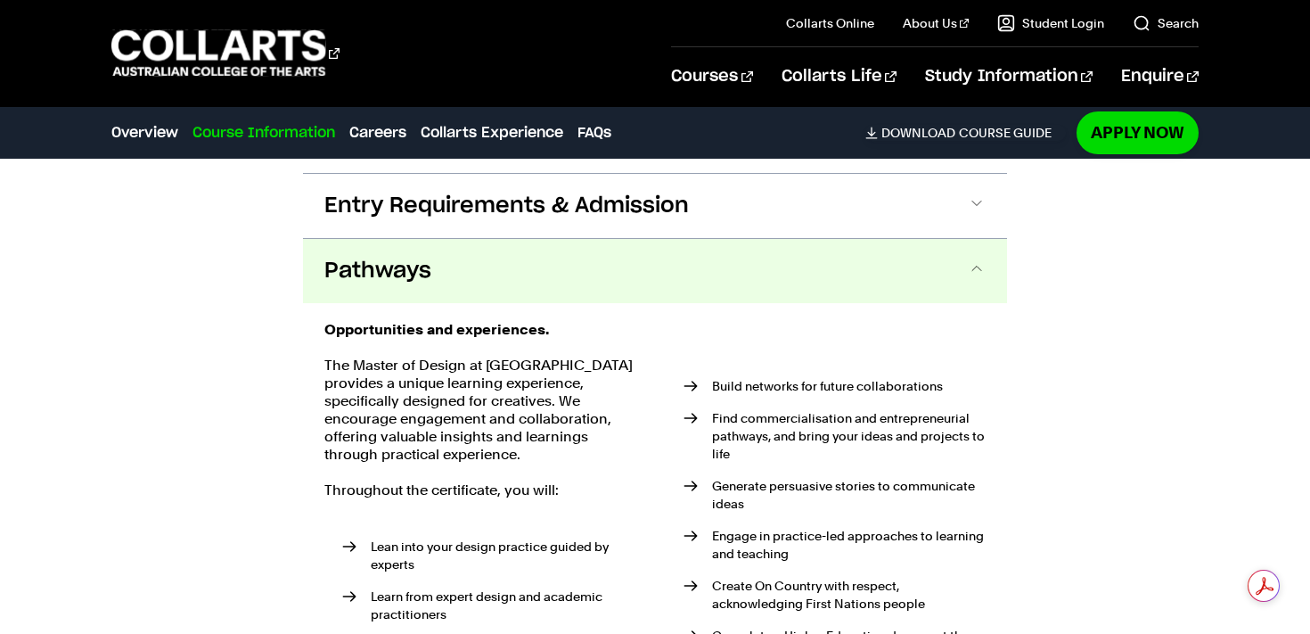
click at [918, 277] on button "Pathways" at bounding box center [655, 271] width 704 height 64
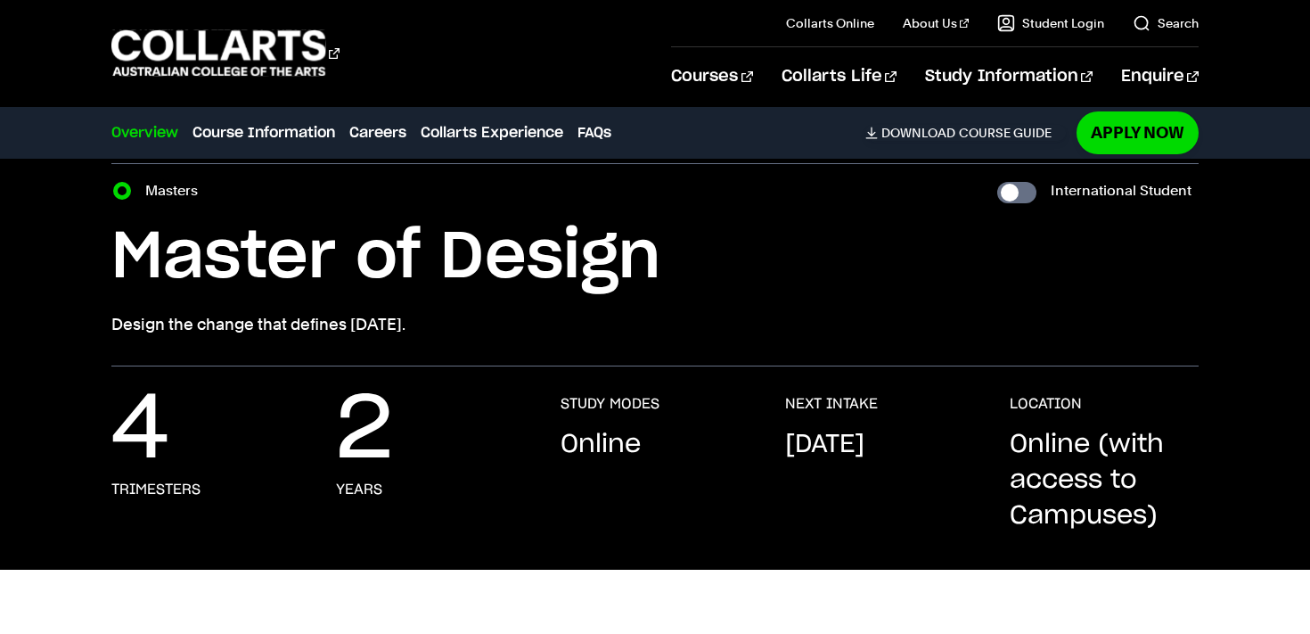
scroll to position [24, 0]
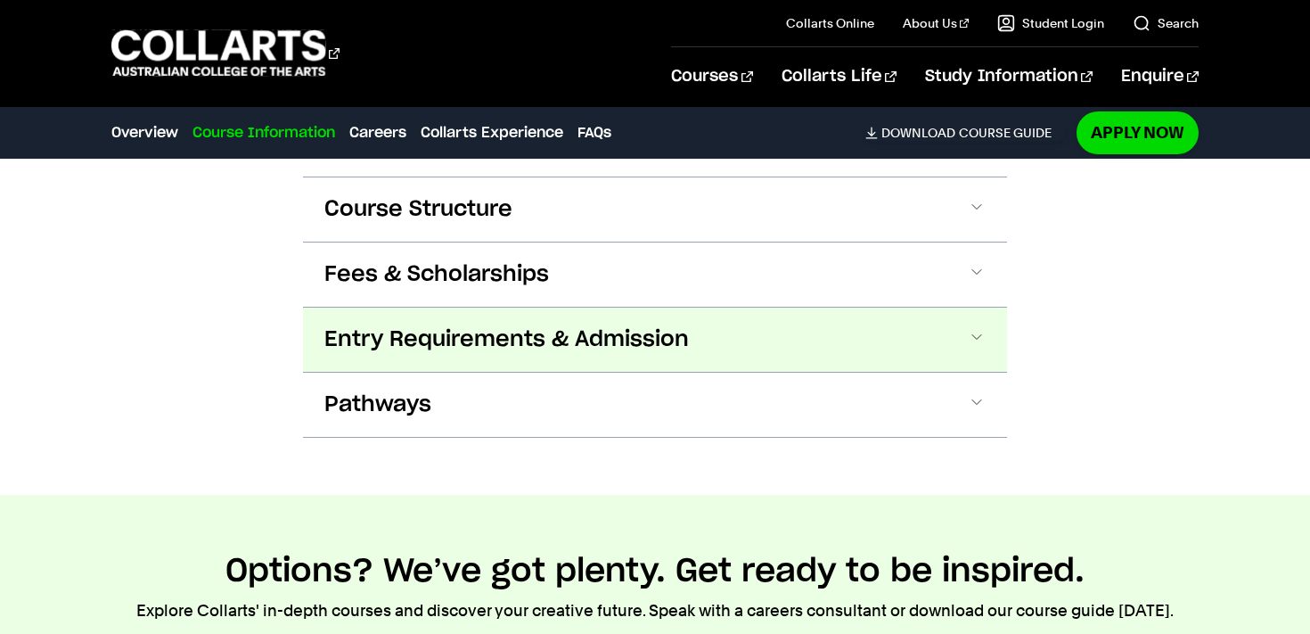
click at [952, 335] on button "Entry Requirements & Admission" at bounding box center [655, 339] width 704 height 64
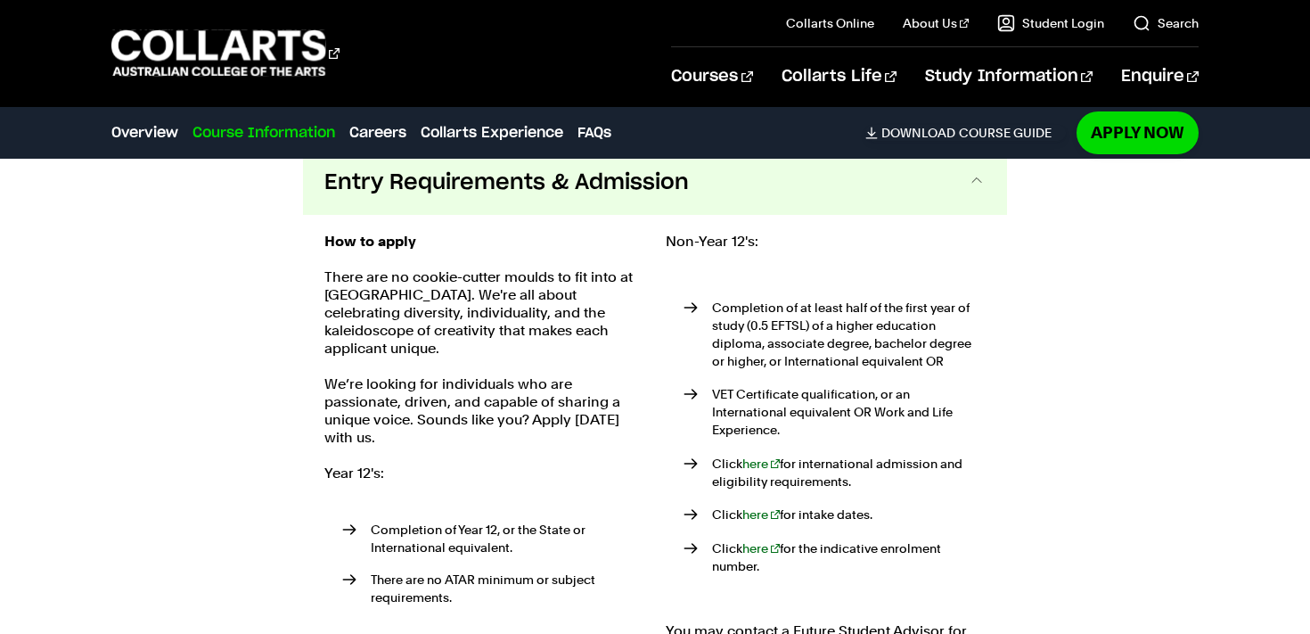
scroll to position [1946, 0]
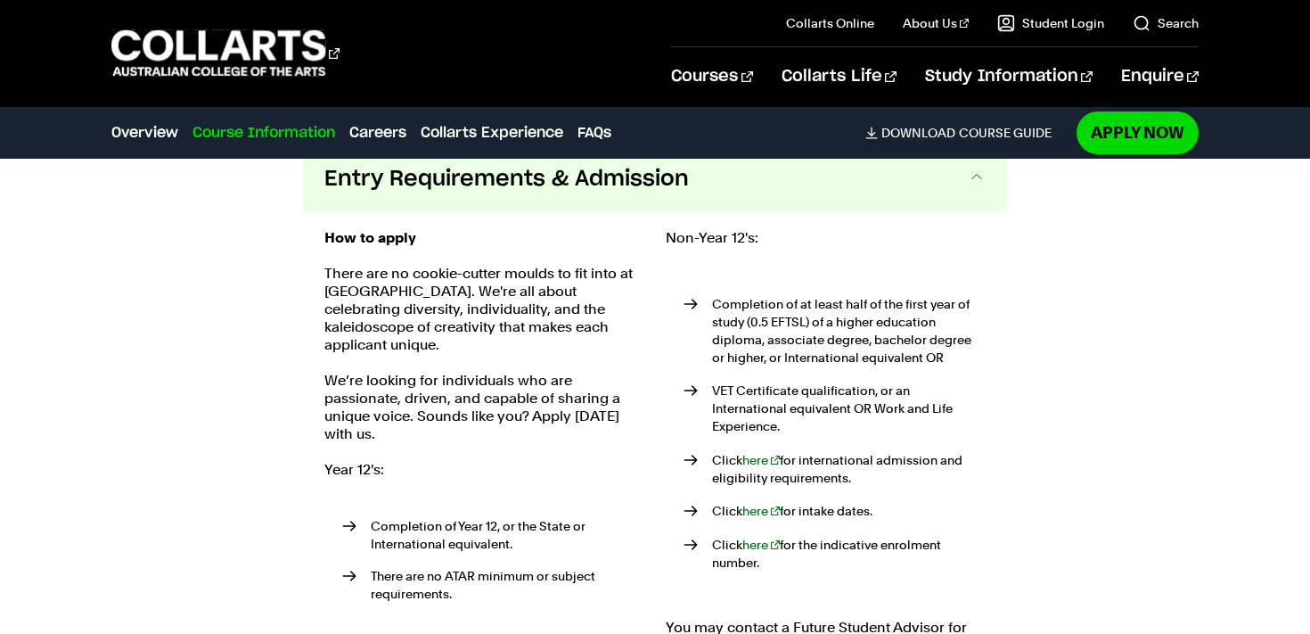
click at [775, 207] on button "Entry Requirements & Admission" at bounding box center [655, 179] width 704 height 64
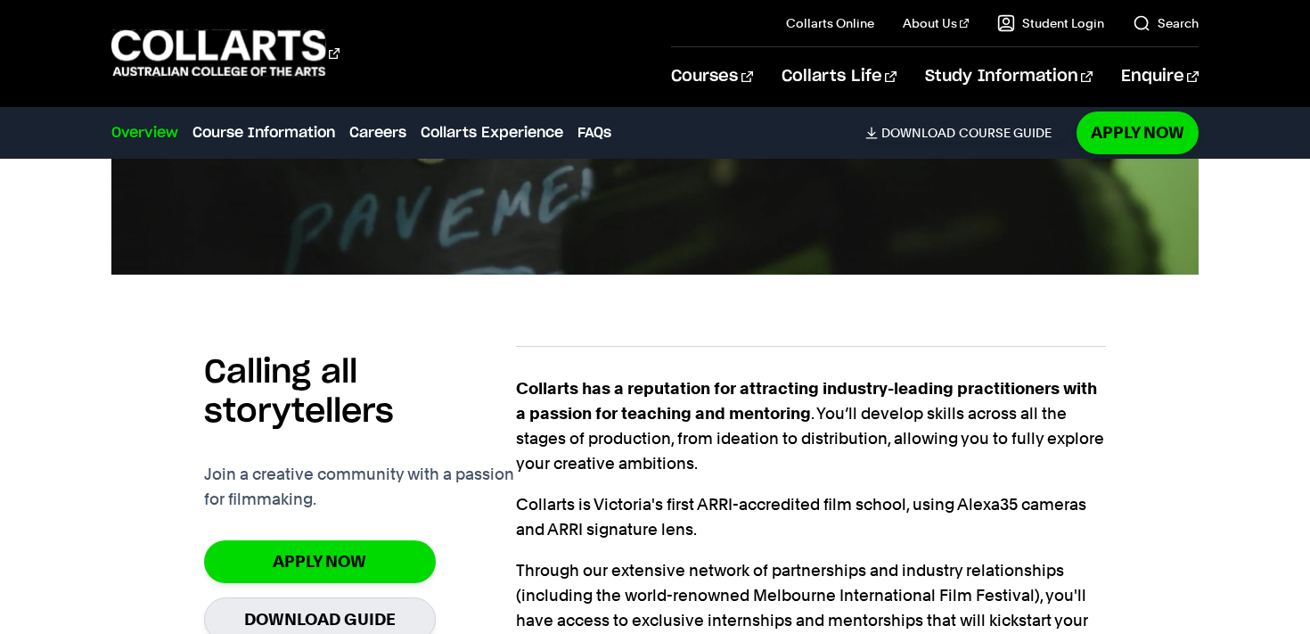
scroll to position [334, 0]
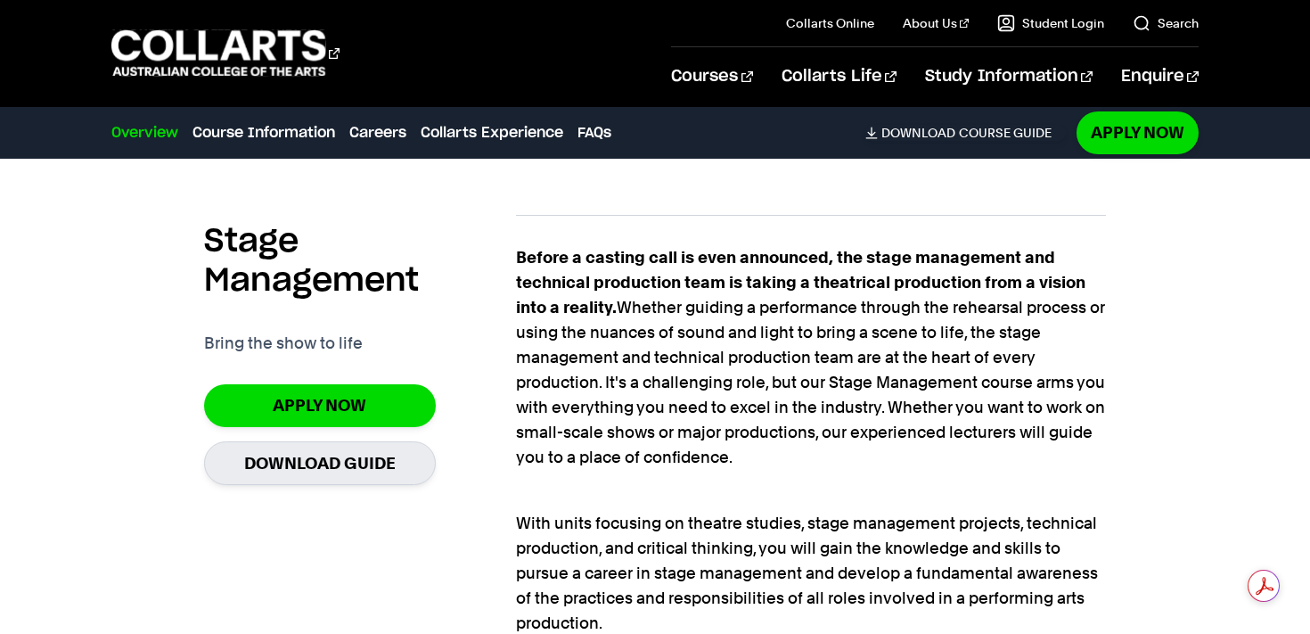
scroll to position [1227, 0]
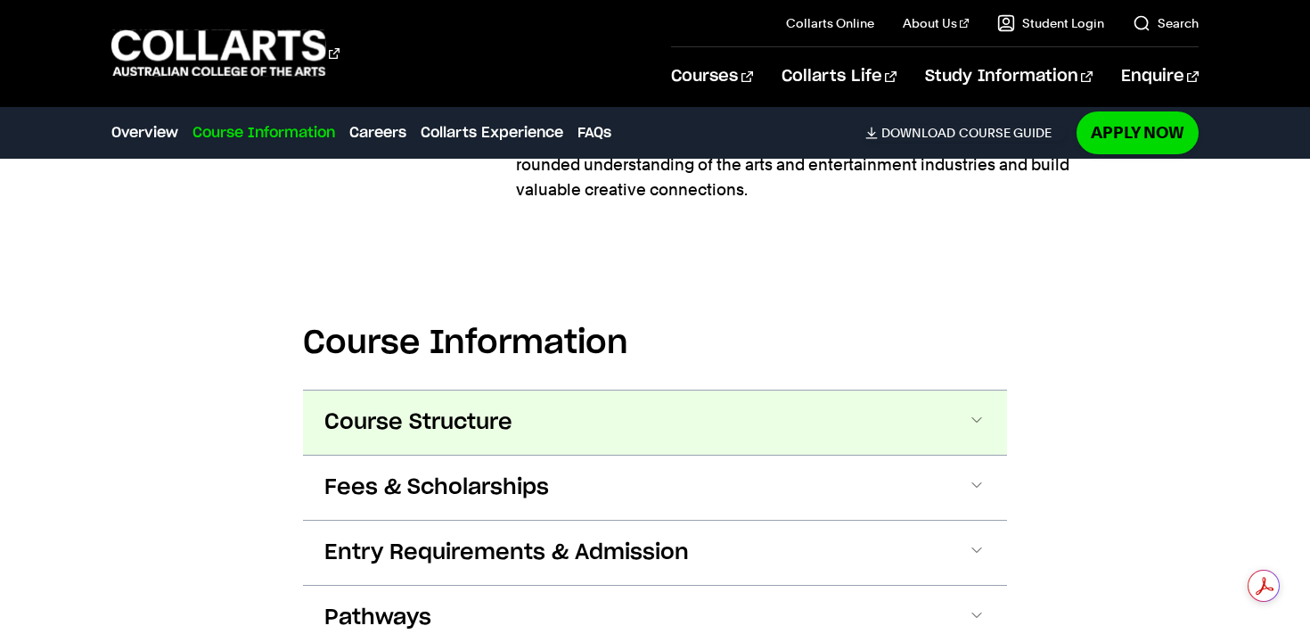
click at [730, 403] on button "Course Structure" at bounding box center [655, 422] width 704 height 64
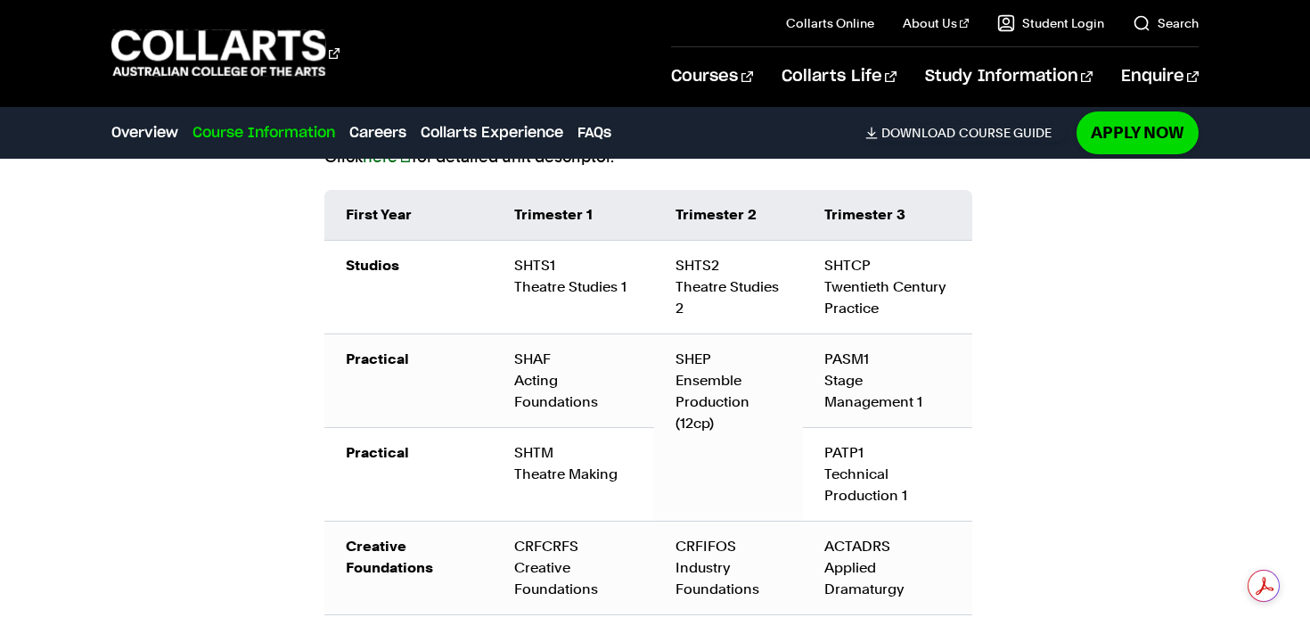
scroll to position [2294, 0]
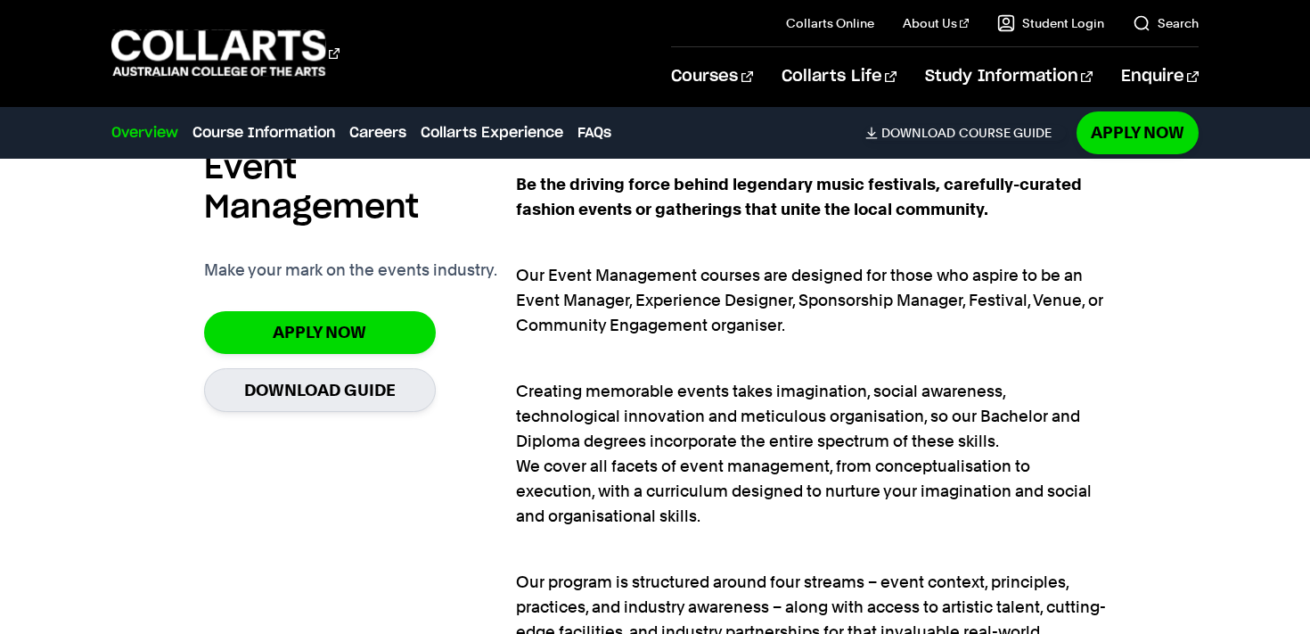
scroll to position [1134, 0]
